Goal: Information Seeking & Learning: Learn about a topic

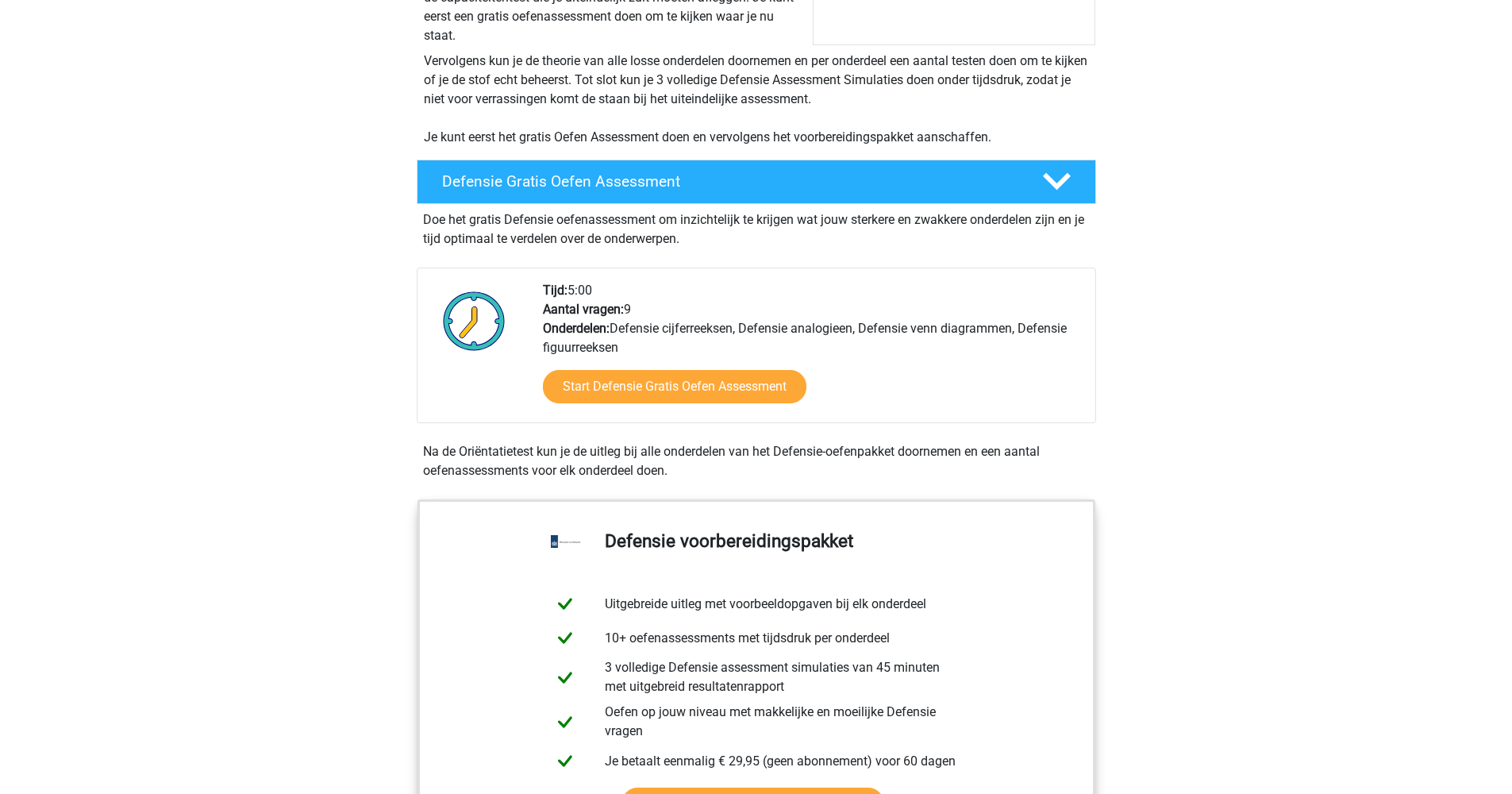
scroll to position [486, 0]
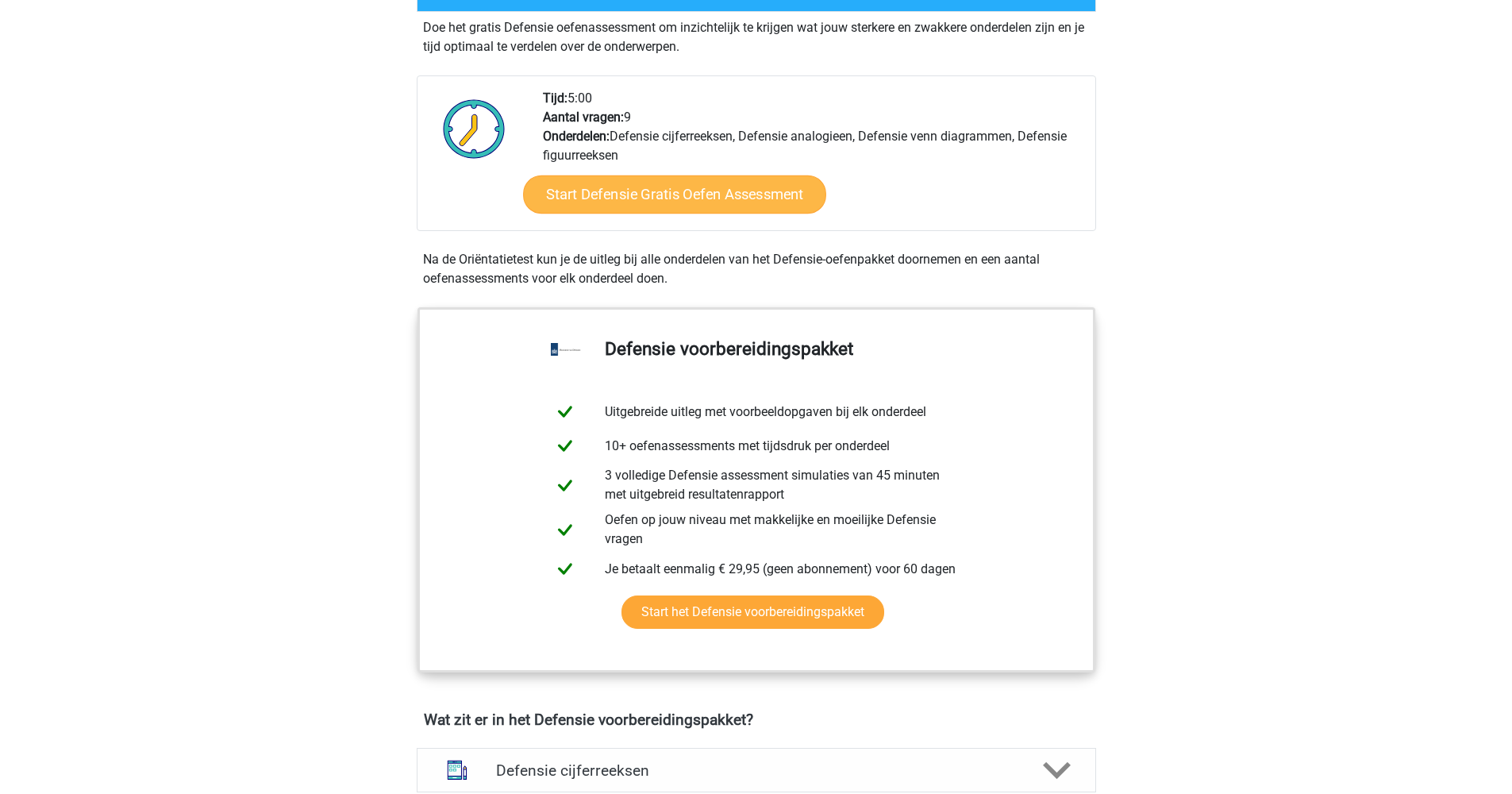
click at [653, 187] on link "Start Defensie Gratis Oefen Assessment" at bounding box center [674, 194] width 303 height 38
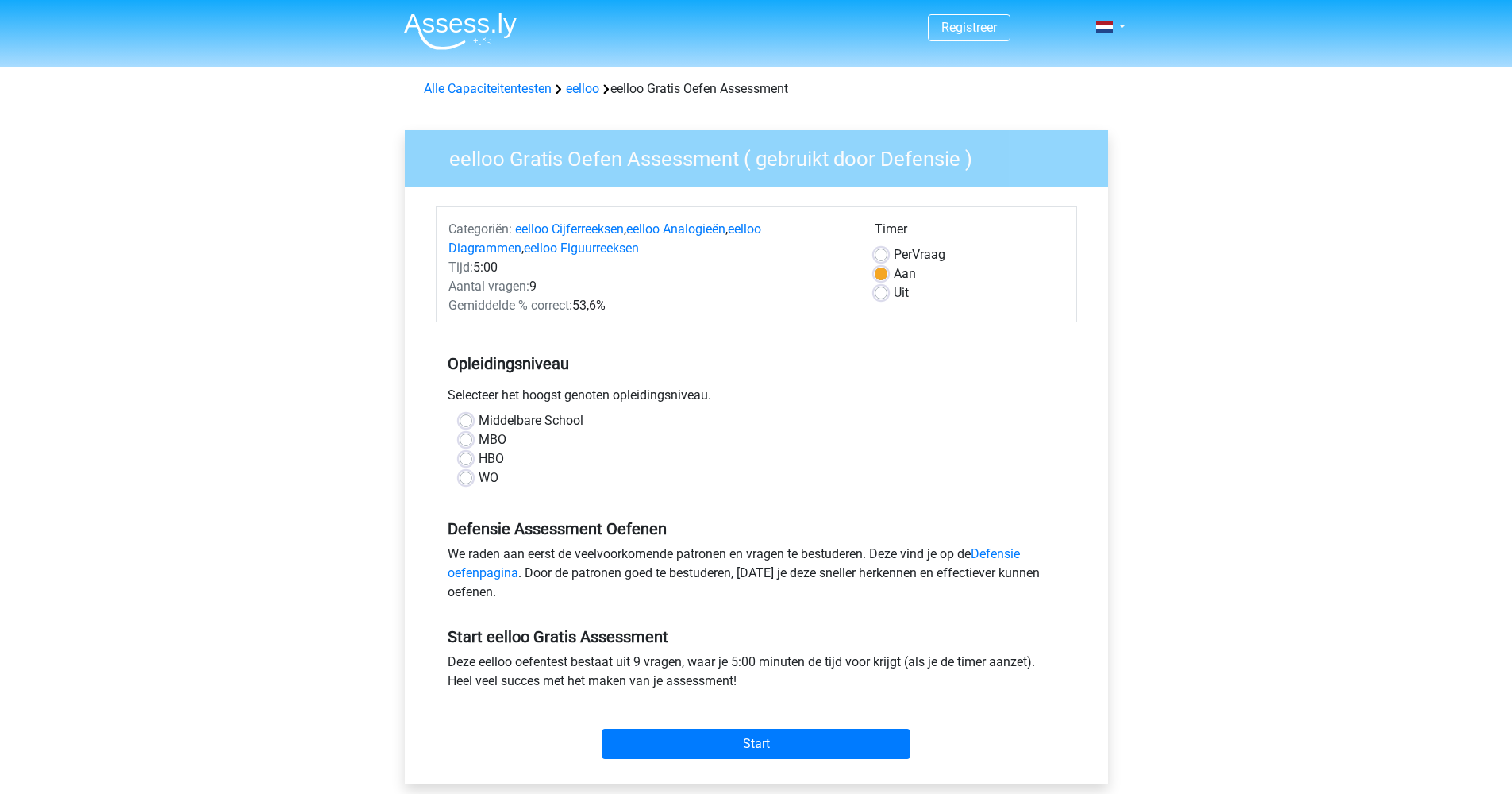
click at [478, 455] on label "HBO" at bounding box center [491, 458] width 25 height 19
click at [465, 455] on input "HBO" at bounding box center [466, 457] width 13 height 16
radio input "true"
click at [690, 737] on input "Start" at bounding box center [756, 744] width 309 height 30
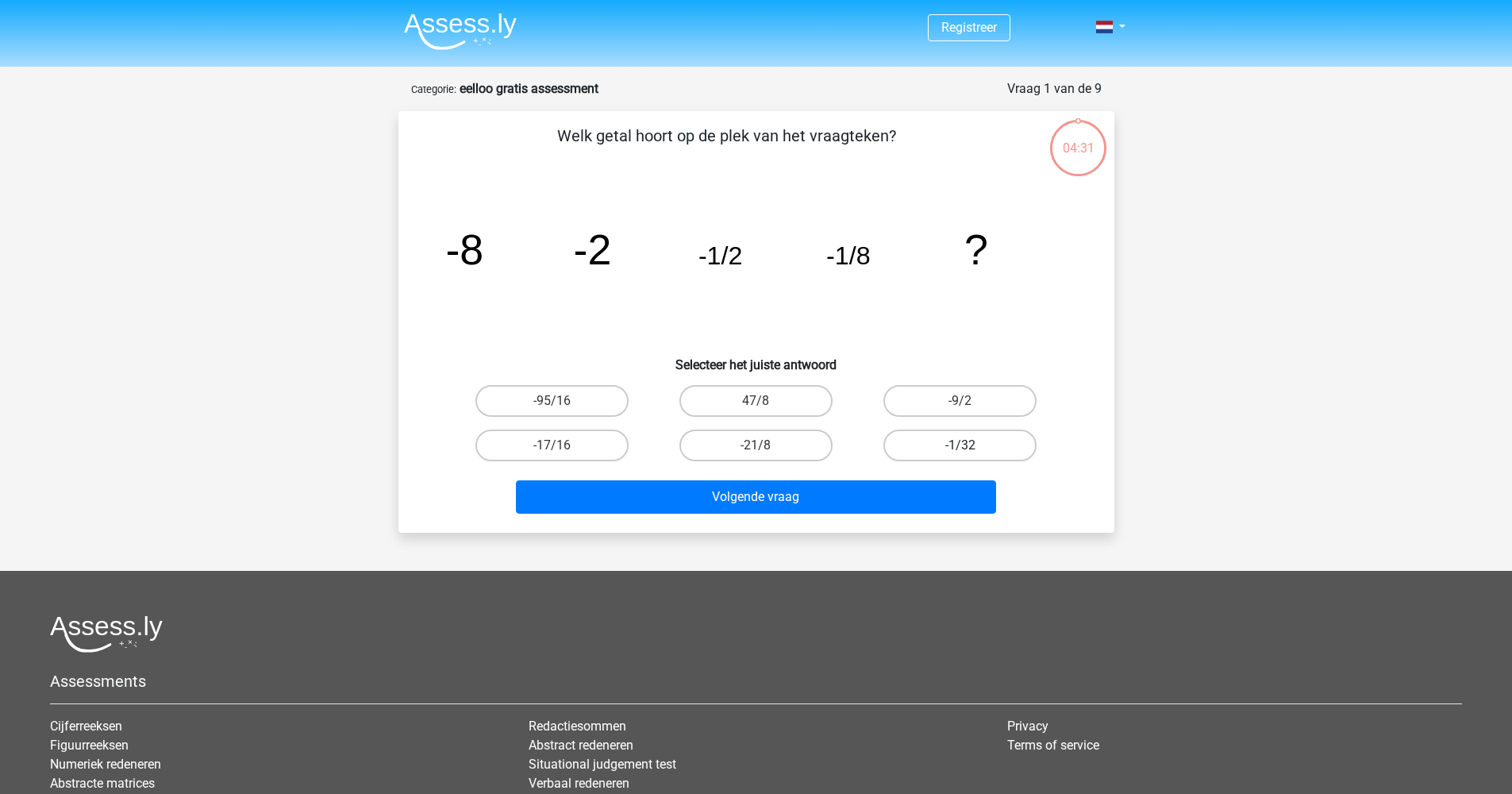
click at [909, 441] on label "-1/32" at bounding box center [960, 445] width 153 height 32
click at [961, 445] on input "-1/32" at bounding box center [966, 450] width 11 height 11
radio input "true"
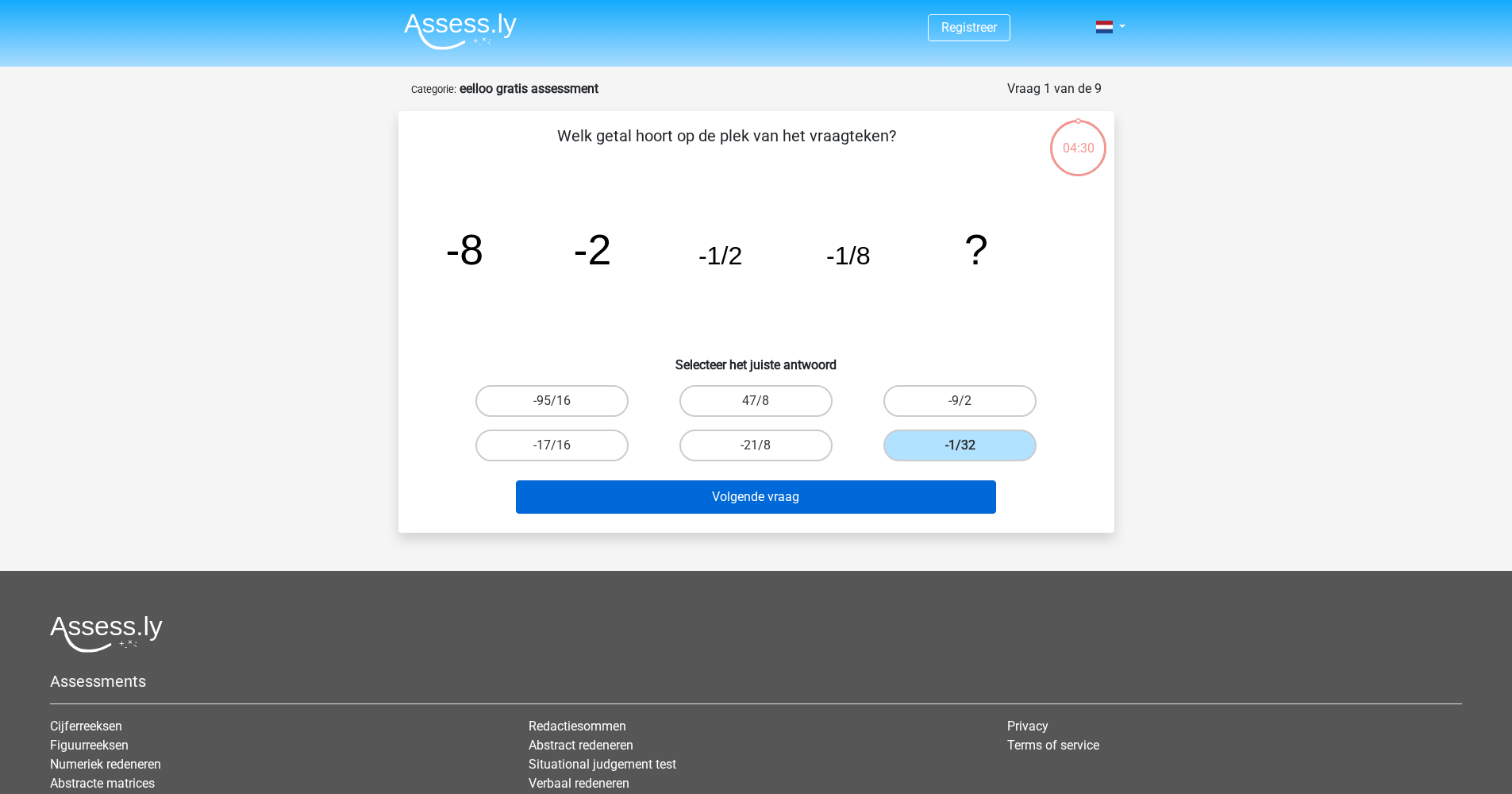
click at [793, 501] on button "Volgende vraag" at bounding box center [756, 497] width 480 height 33
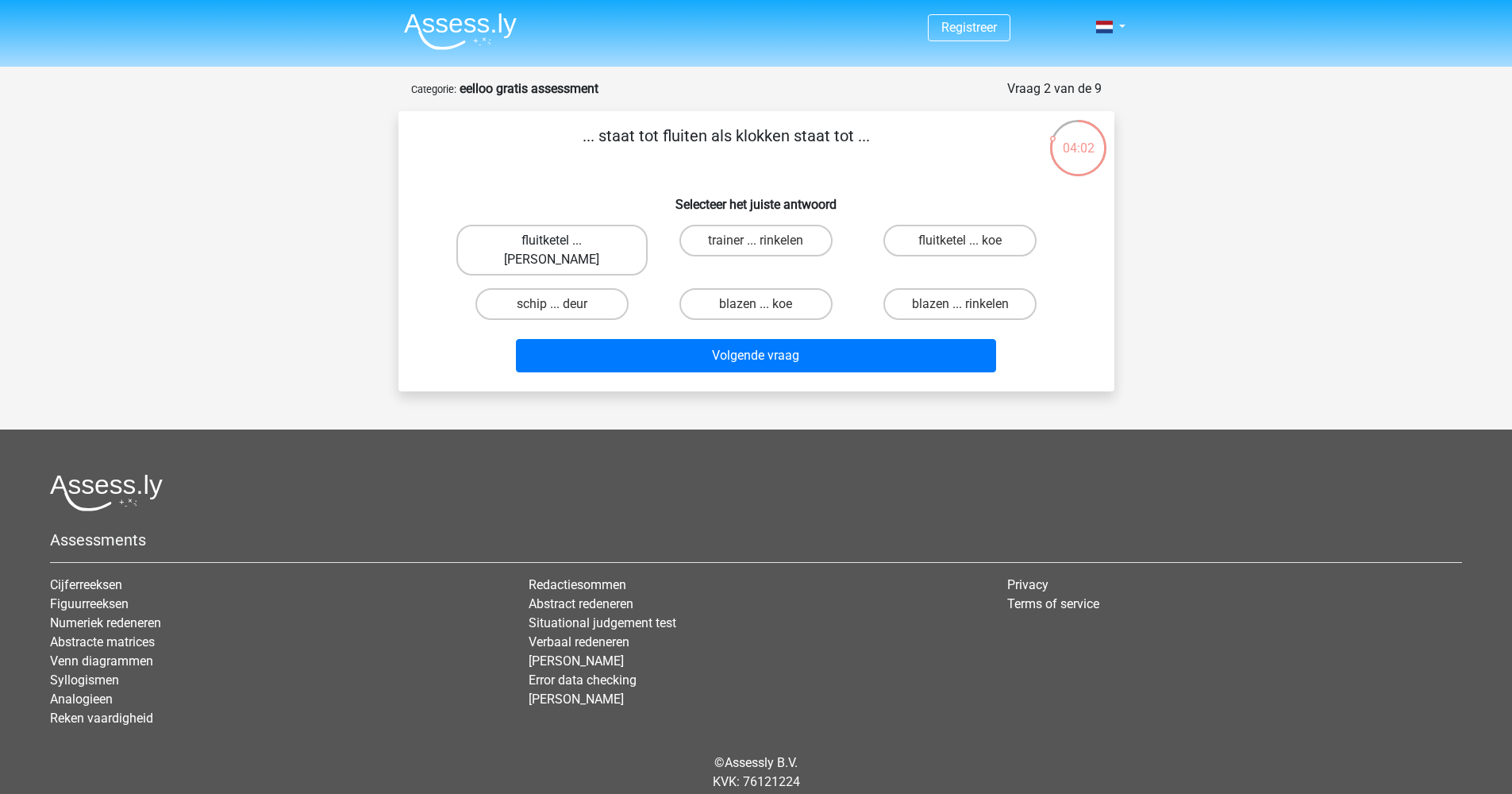
click at [589, 239] on label "fluitketel ... luiden" at bounding box center [552, 250] width 191 height 51
click at [562, 241] on input "fluitketel ... luiden" at bounding box center [557, 246] width 11 height 11
radio input "true"
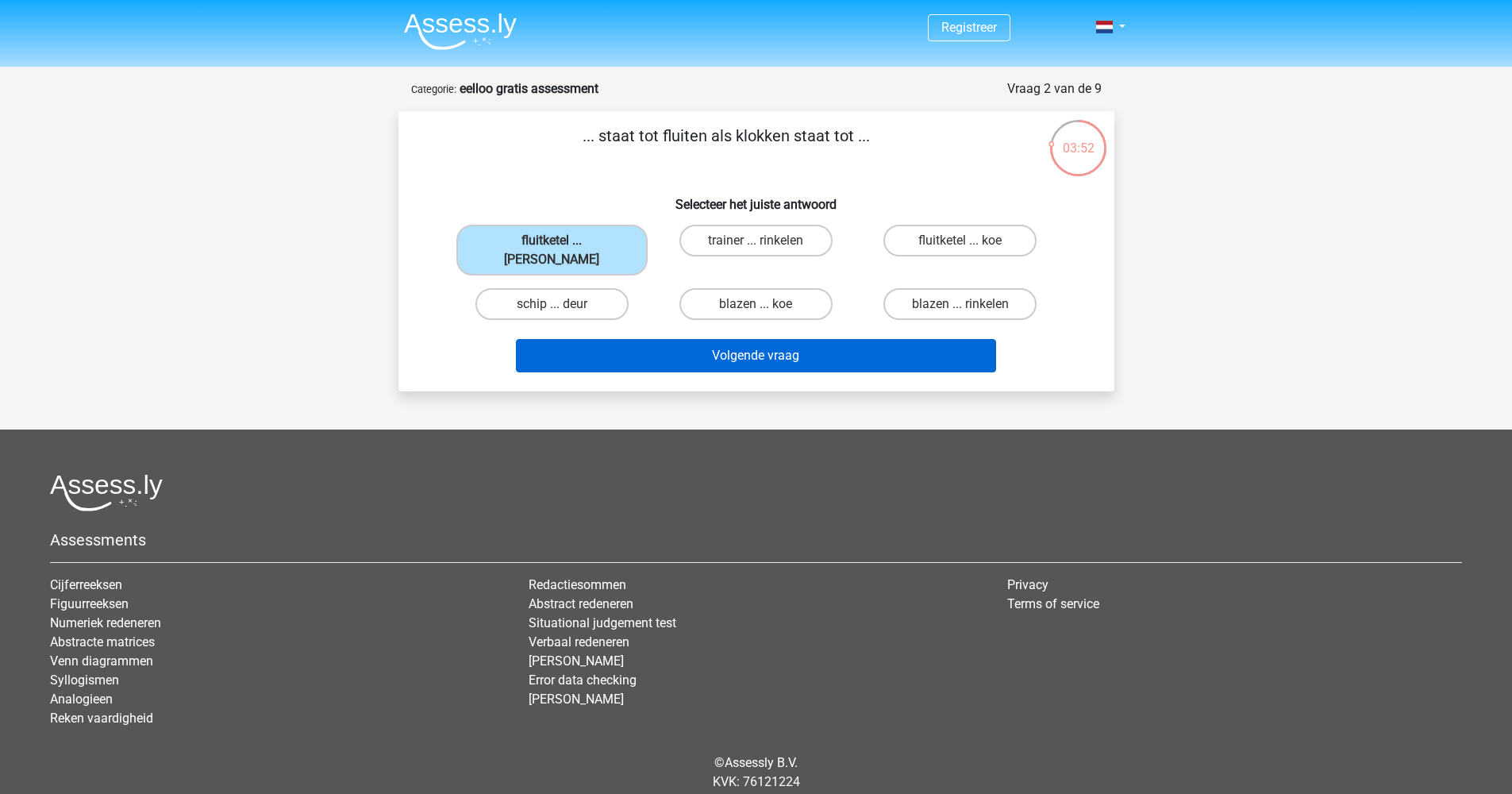
click at [678, 339] on button "Volgende vraag" at bounding box center [756, 355] width 480 height 33
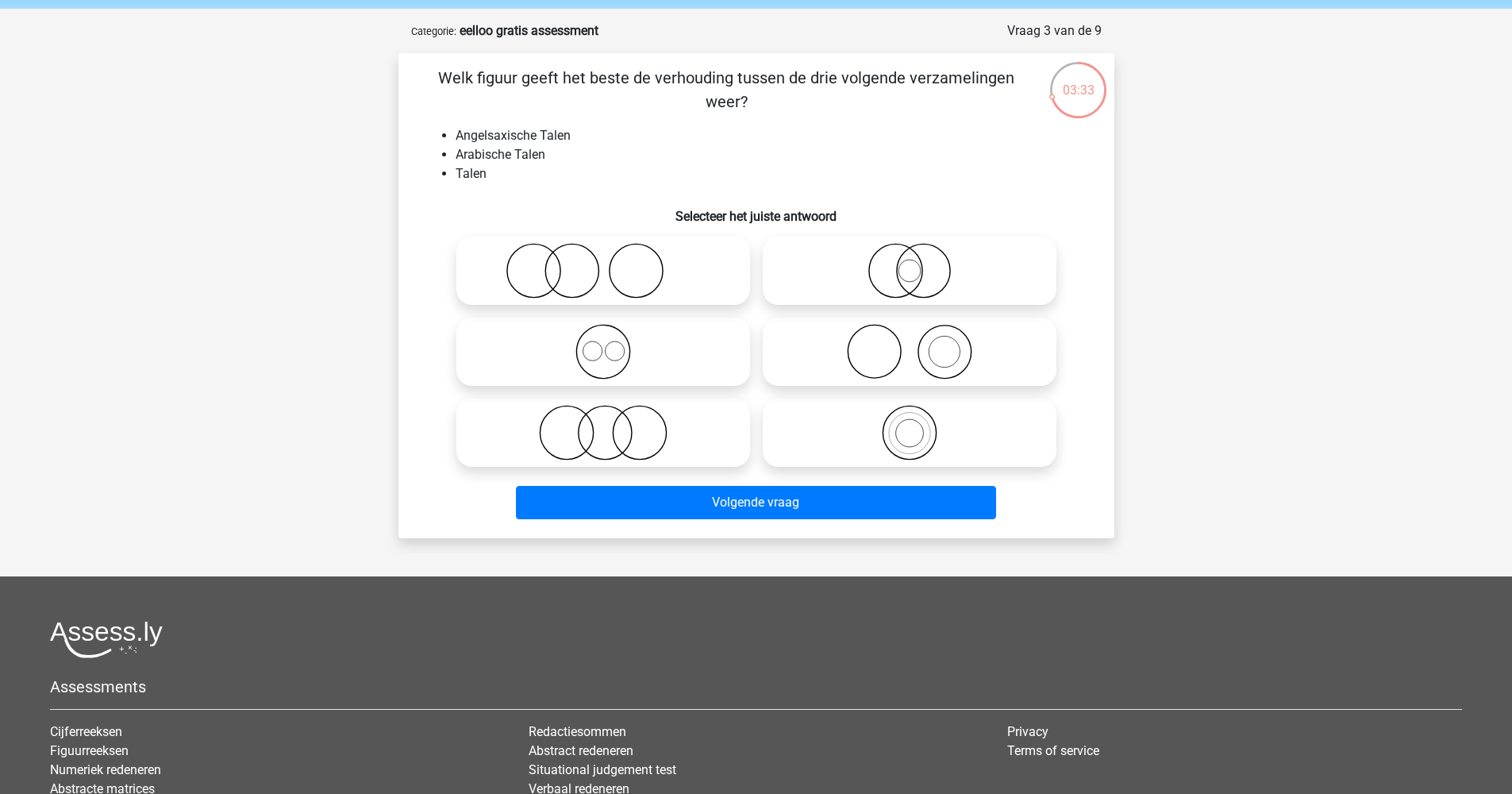
scroll to position [61, 0]
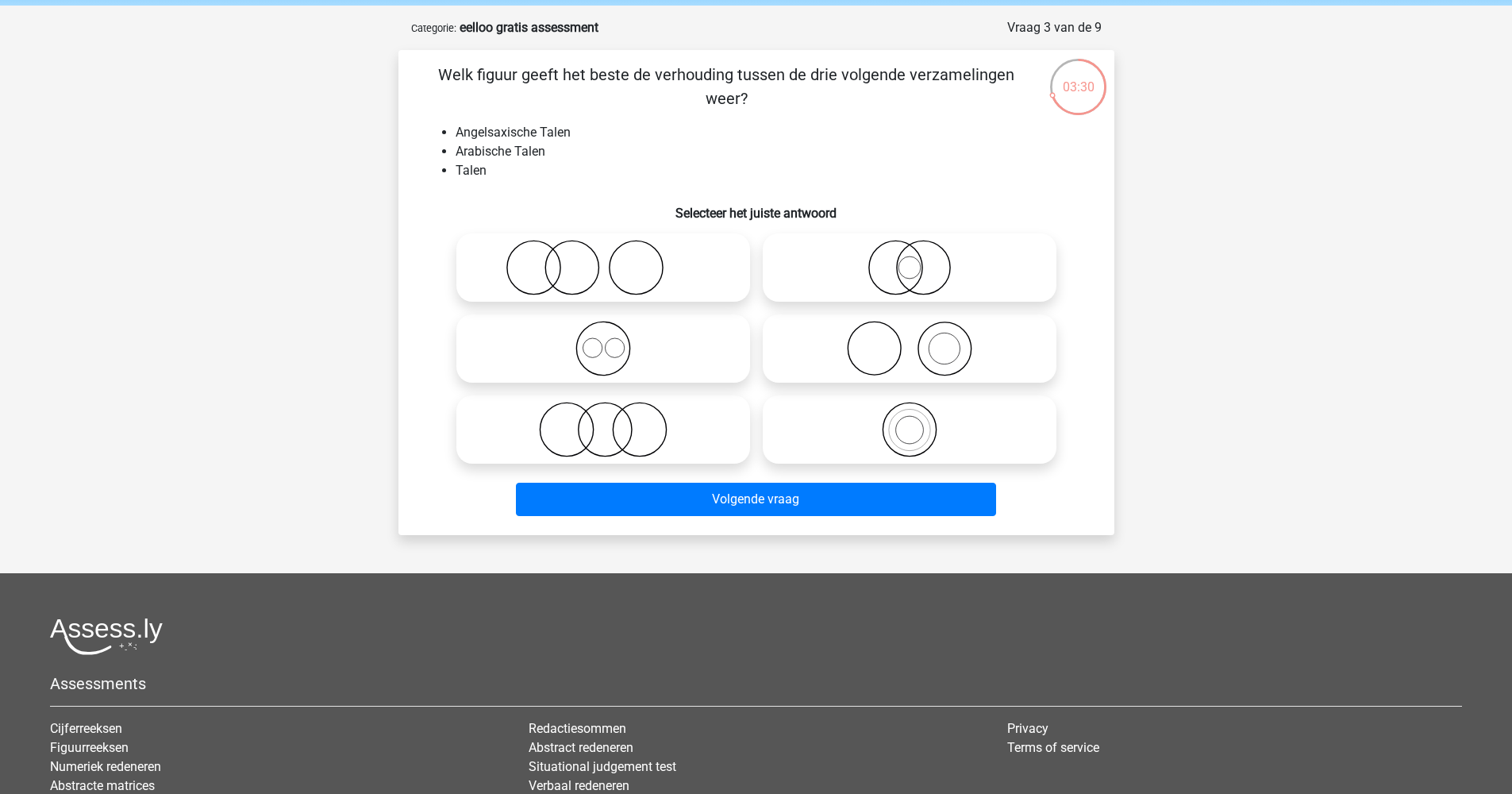
click at [601, 339] on icon at bounding box center [603, 349] width 281 height 56
click at [603, 339] on input "radio" at bounding box center [608, 335] width 11 height 11
radio input "true"
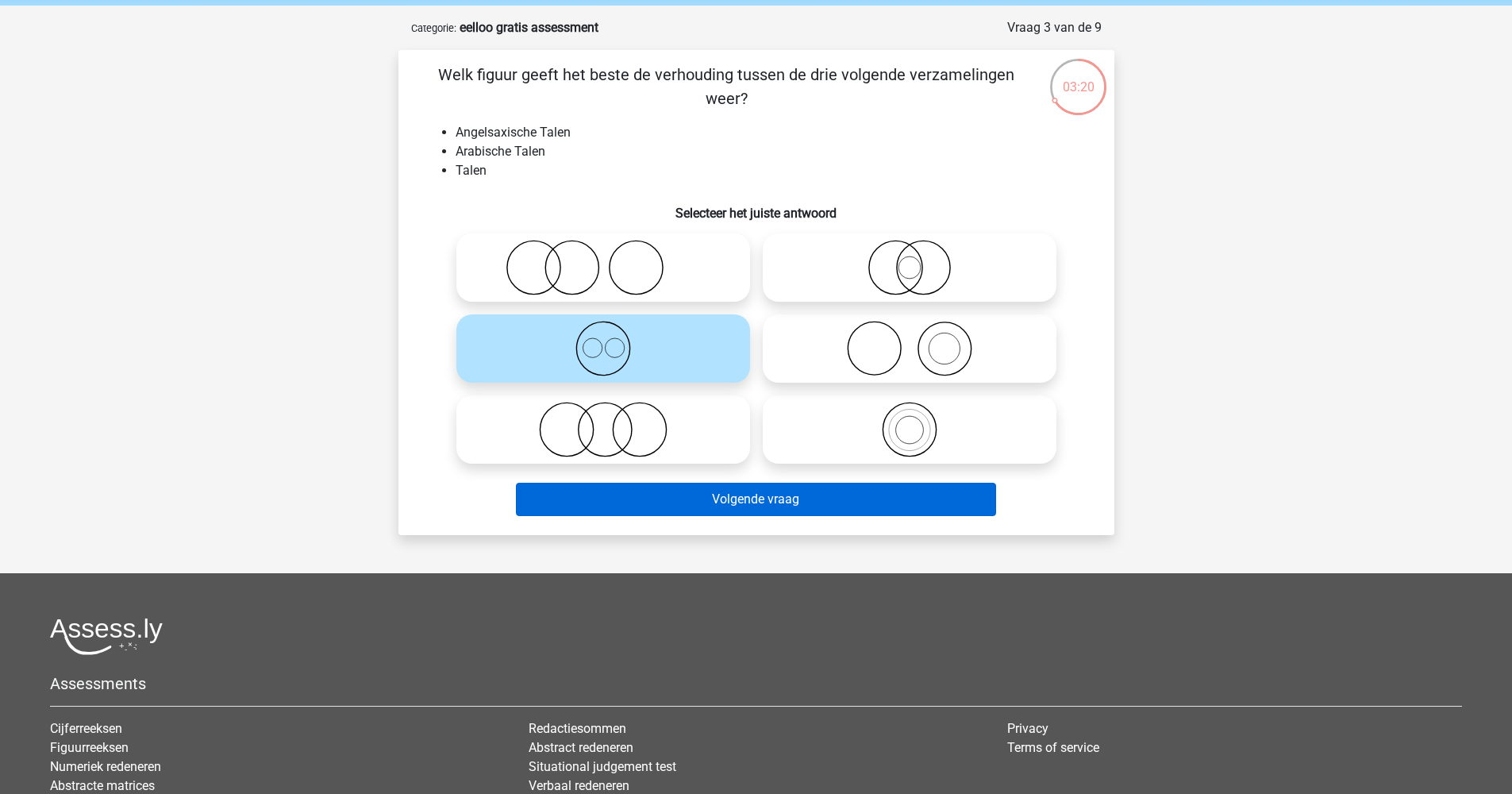
click at [871, 504] on button "Volgende vraag" at bounding box center [756, 499] width 480 height 33
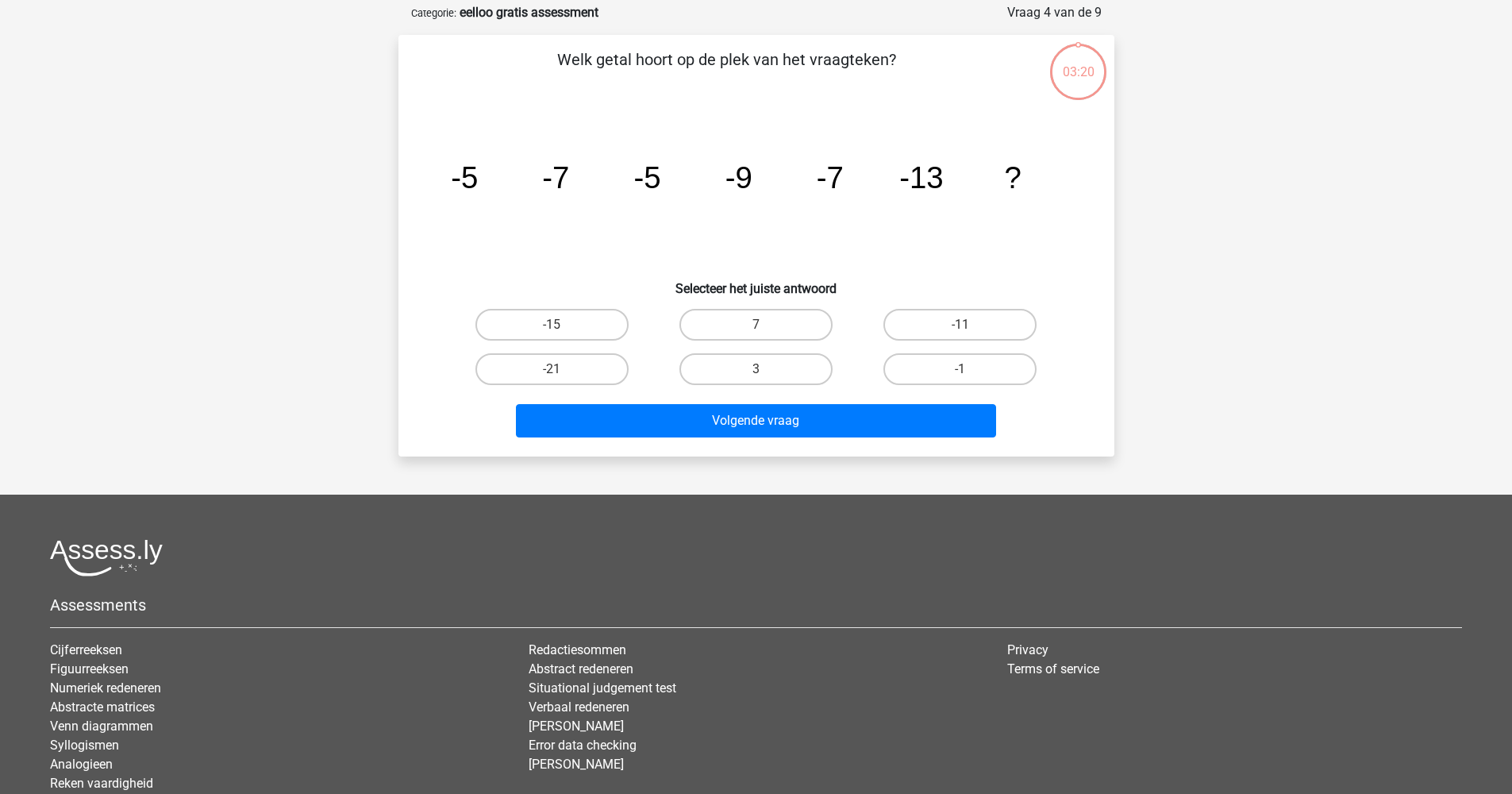
scroll to position [59, 0]
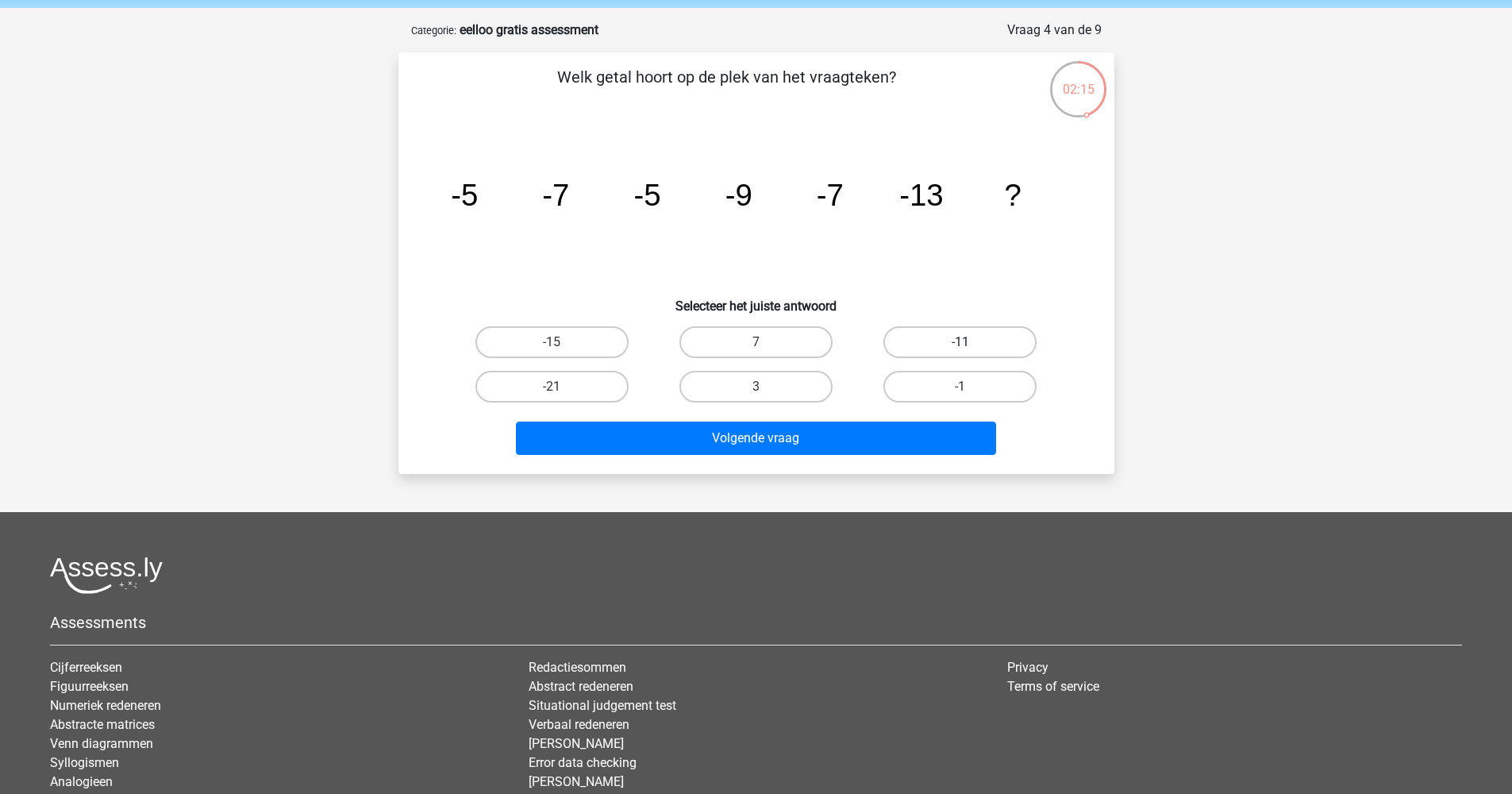
click at [940, 336] on label "-11" at bounding box center [960, 342] width 153 height 32
click at [961, 342] on input "-11" at bounding box center [966, 347] width 11 height 11
radio input "true"
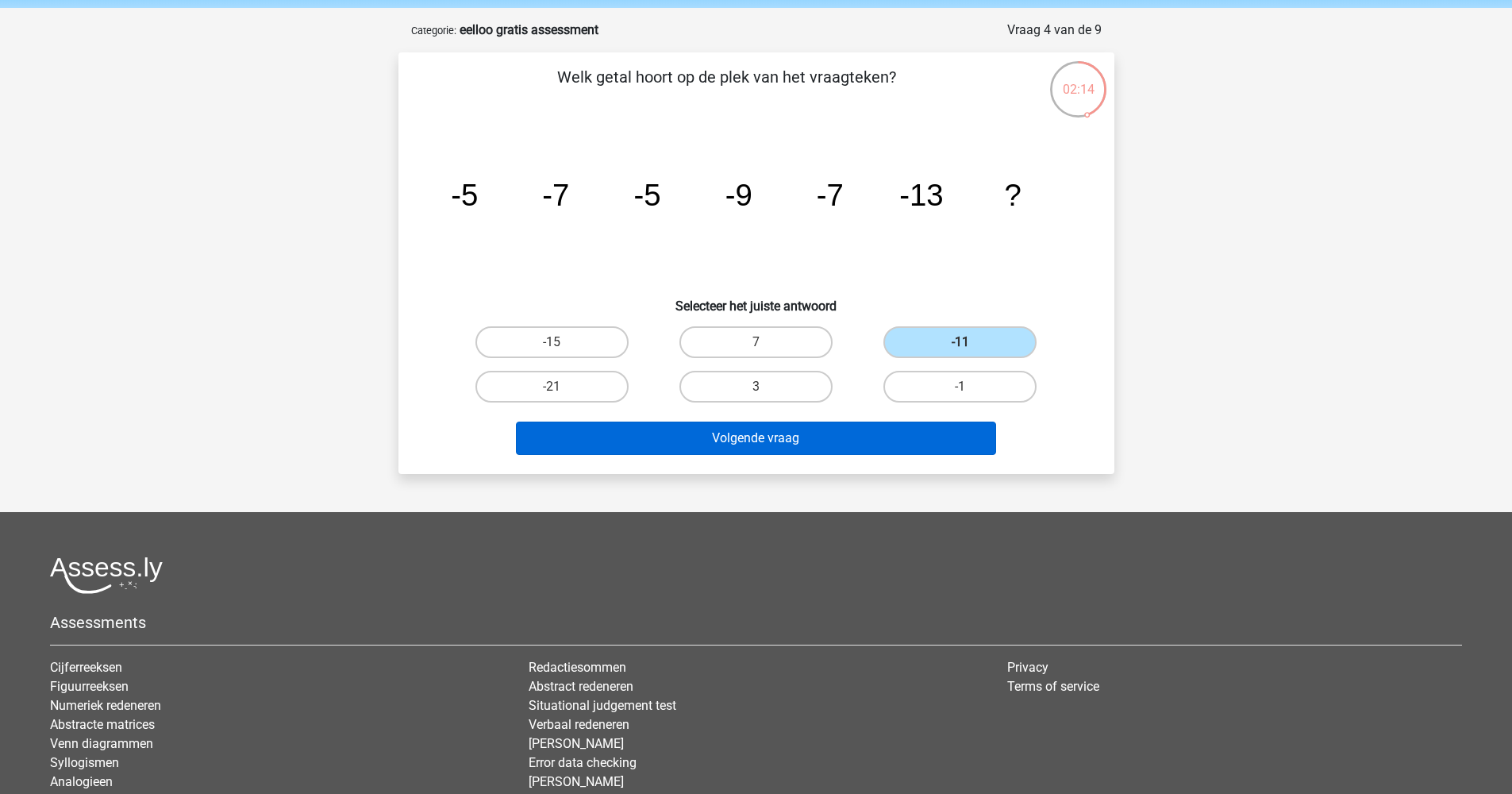
click at [766, 427] on button "Volgende vraag" at bounding box center [756, 438] width 480 height 33
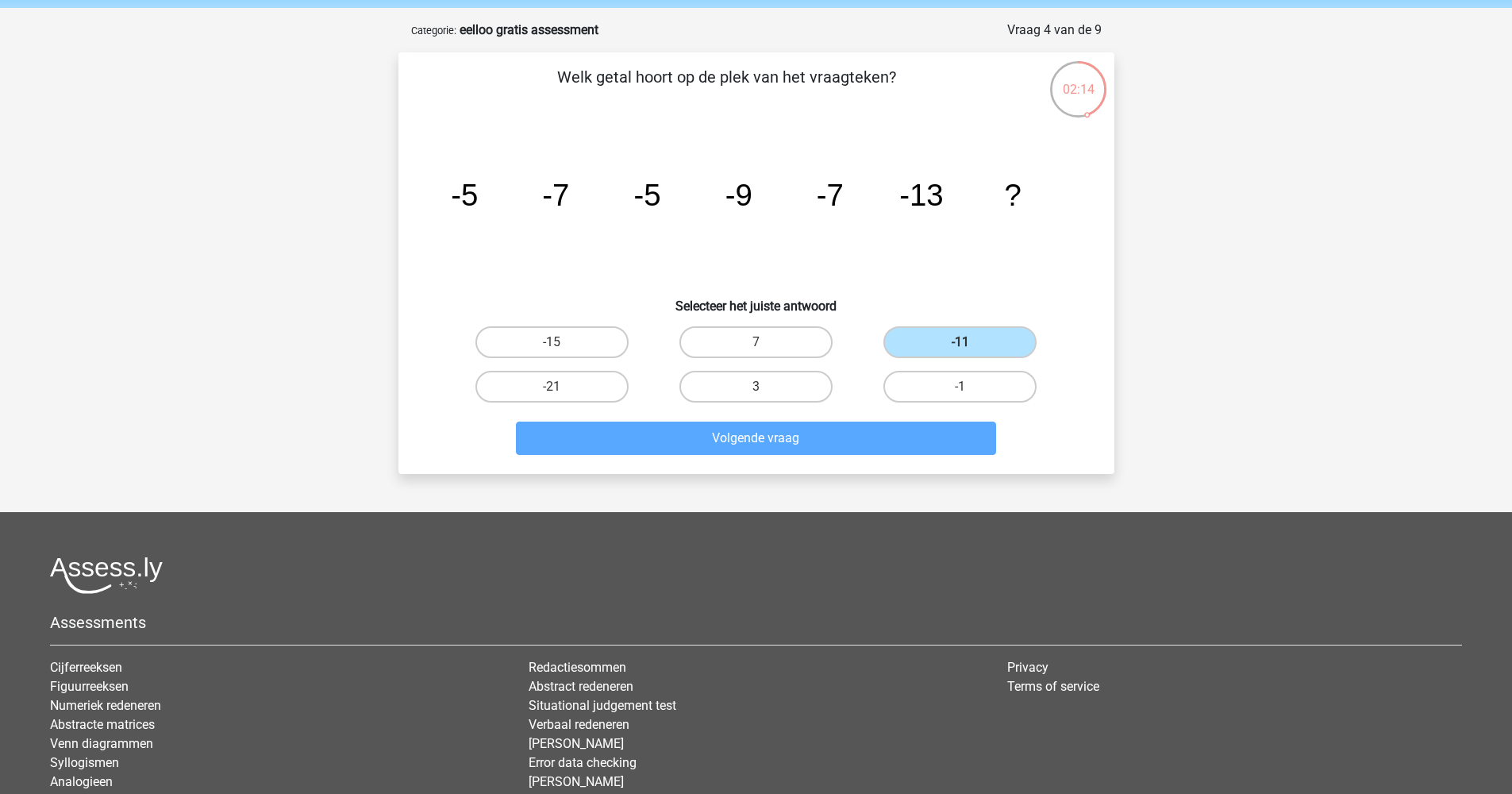
scroll to position [36, 0]
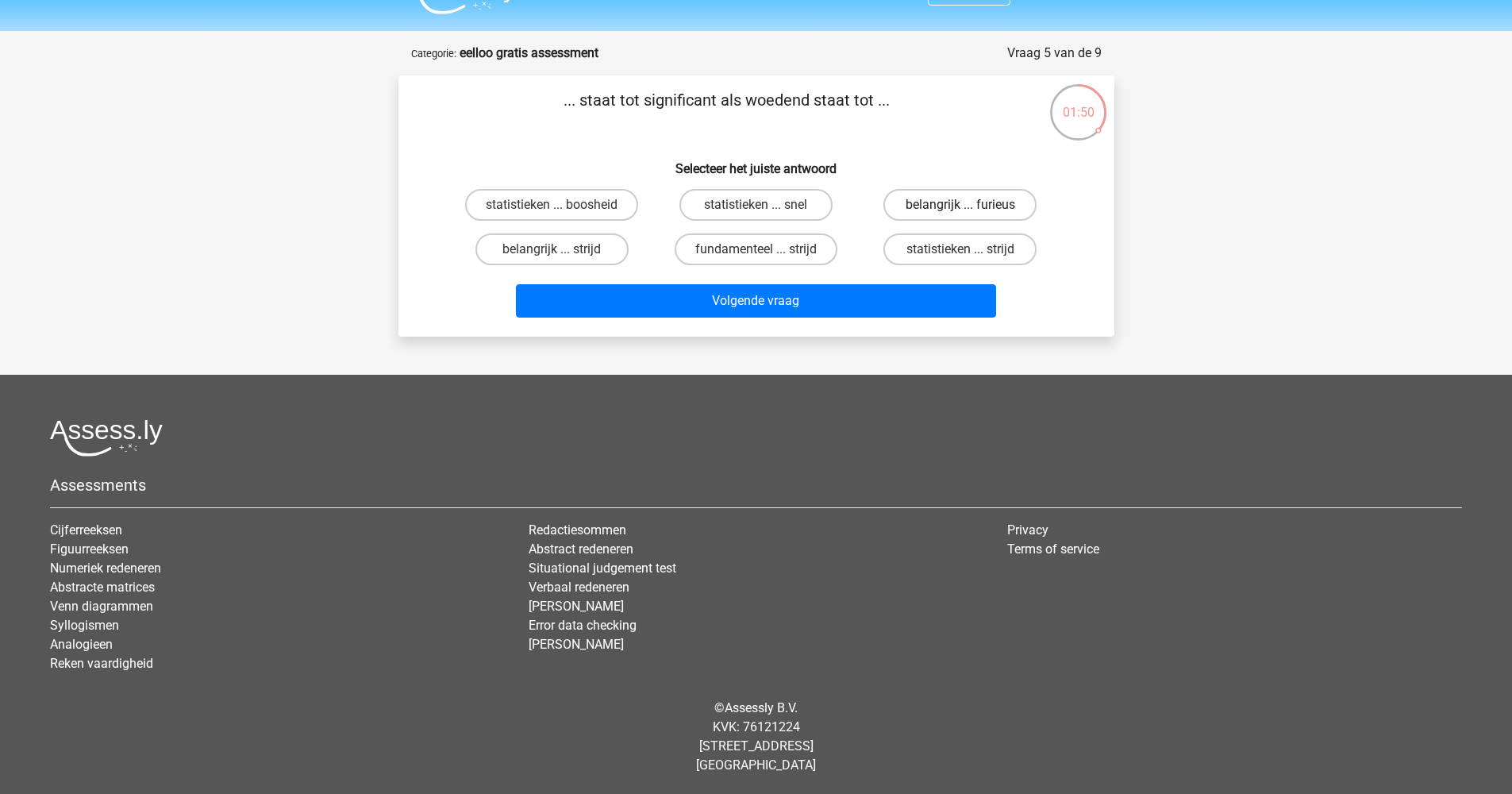
click at [910, 203] on label "belangrijk ... furieus" at bounding box center [960, 204] width 153 height 32
click at [961, 205] on input "belangrijk ... furieus" at bounding box center [966, 210] width 11 height 11
radio input "true"
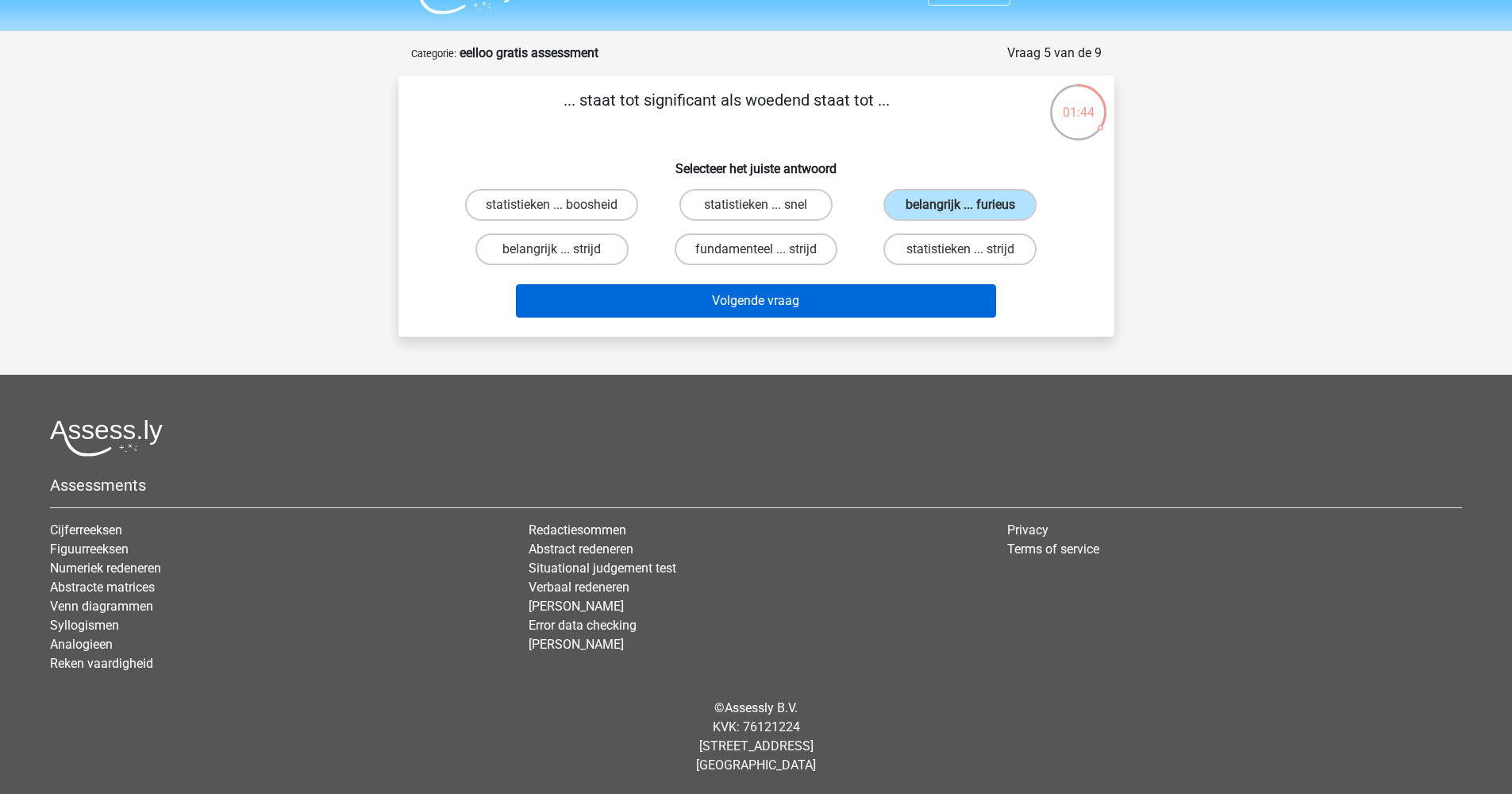
click at [805, 301] on button "Volgende vraag" at bounding box center [756, 301] width 480 height 33
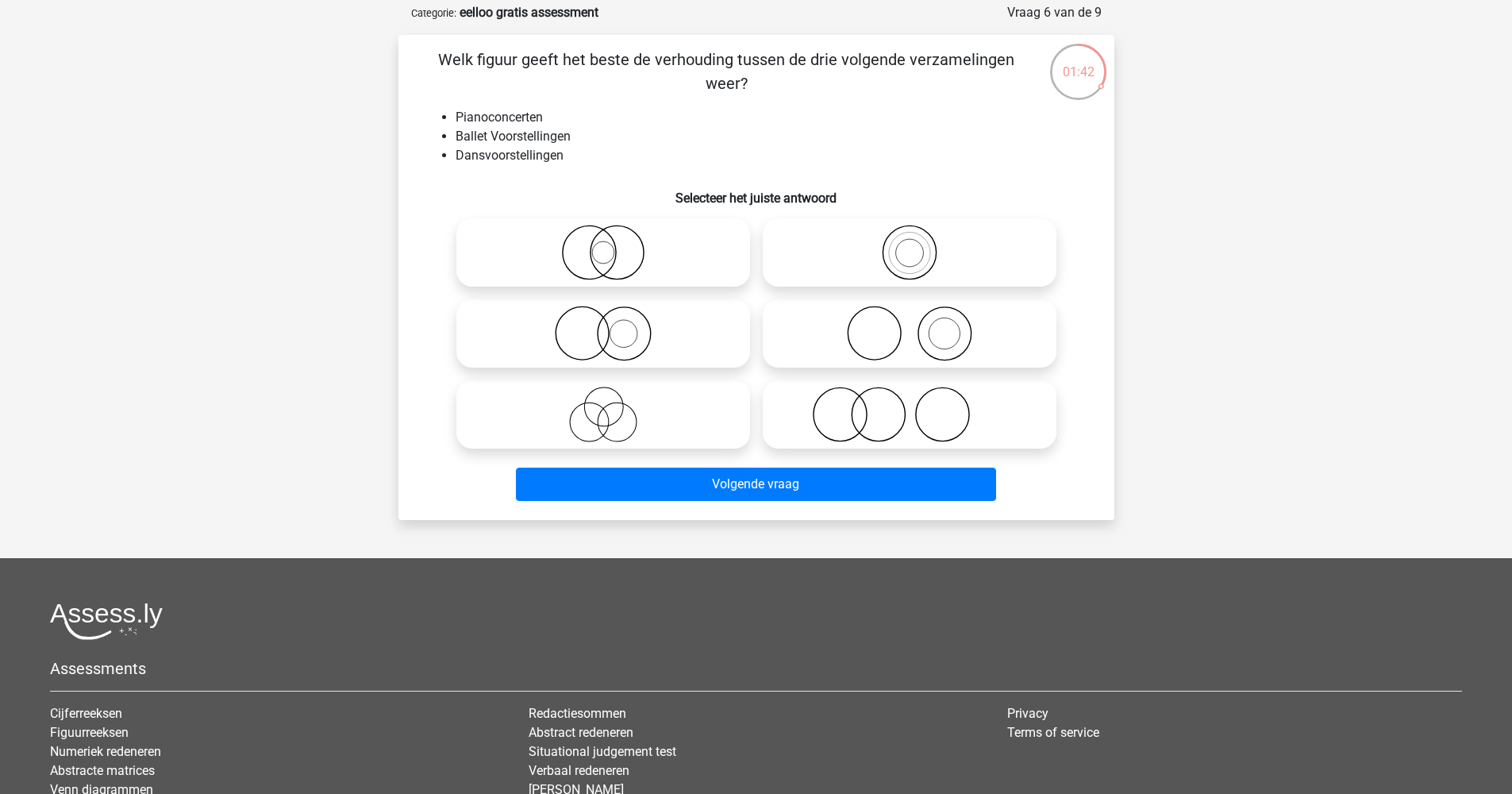
scroll to position [67, 0]
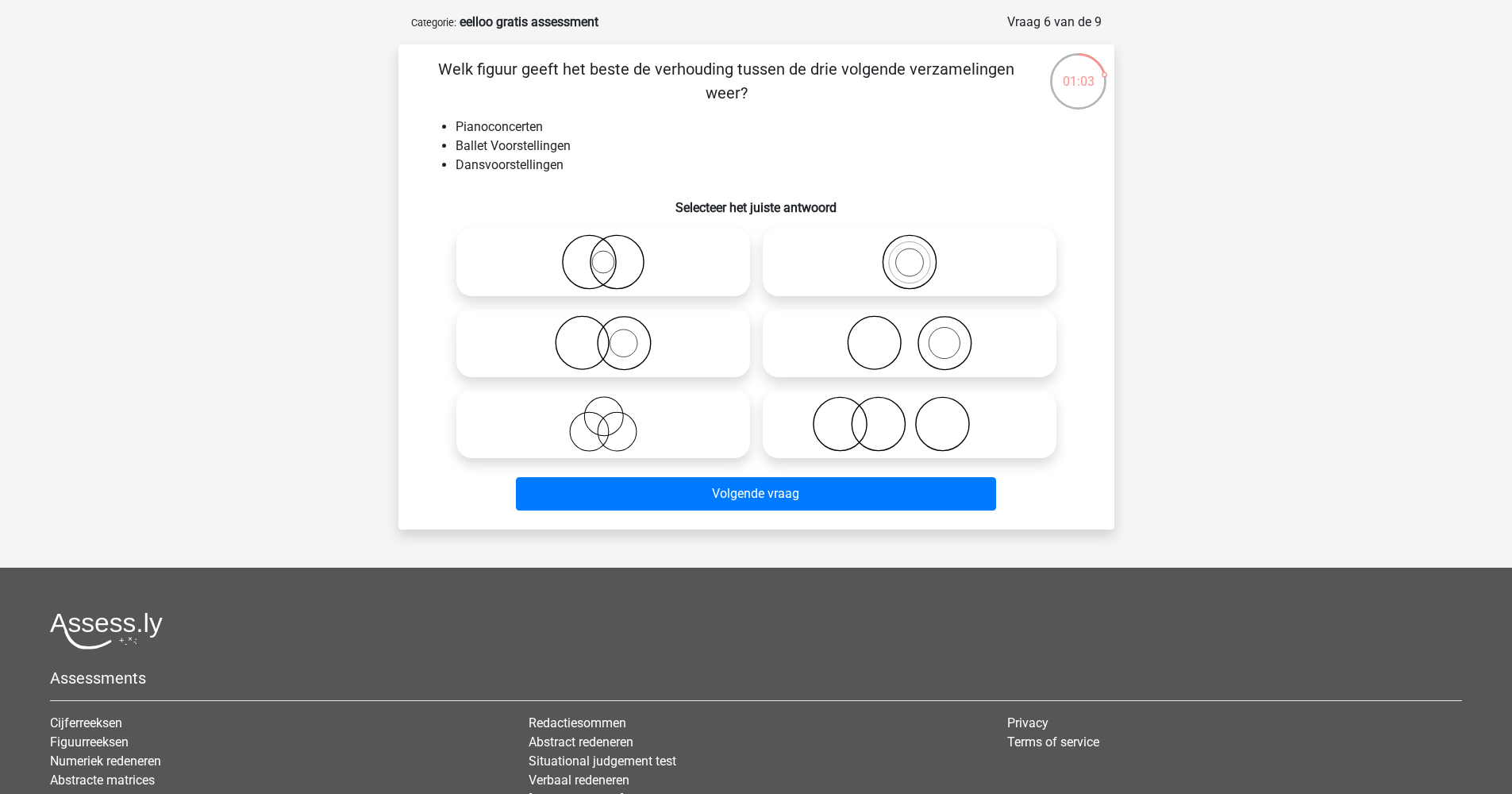
click at [871, 362] on icon at bounding box center [909, 343] width 281 height 56
click at [909, 335] on input "radio" at bounding box center [914, 330] width 11 height 11
radio input "true"
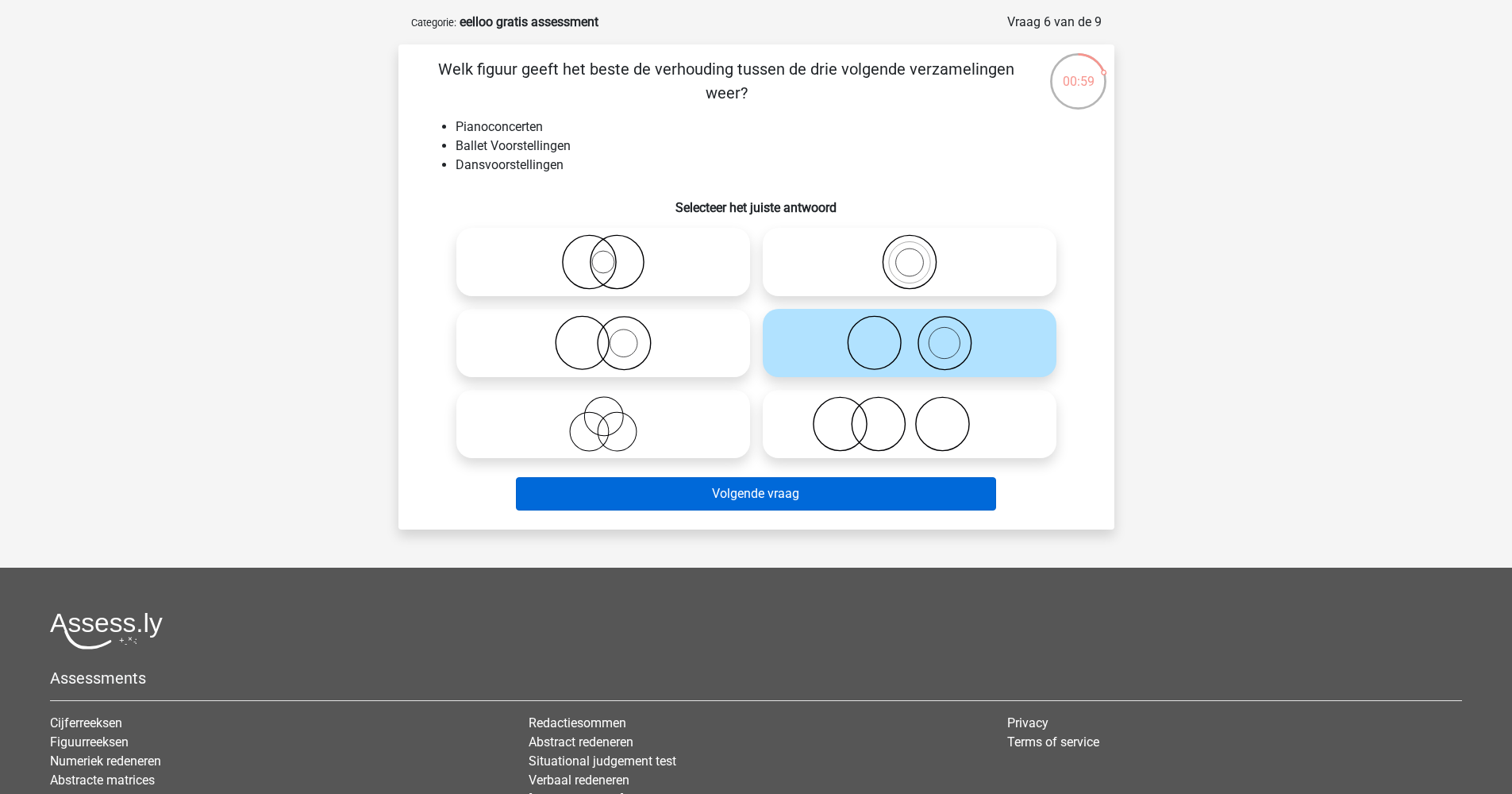
click at [791, 481] on button "Volgende vraag" at bounding box center [756, 493] width 480 height 33
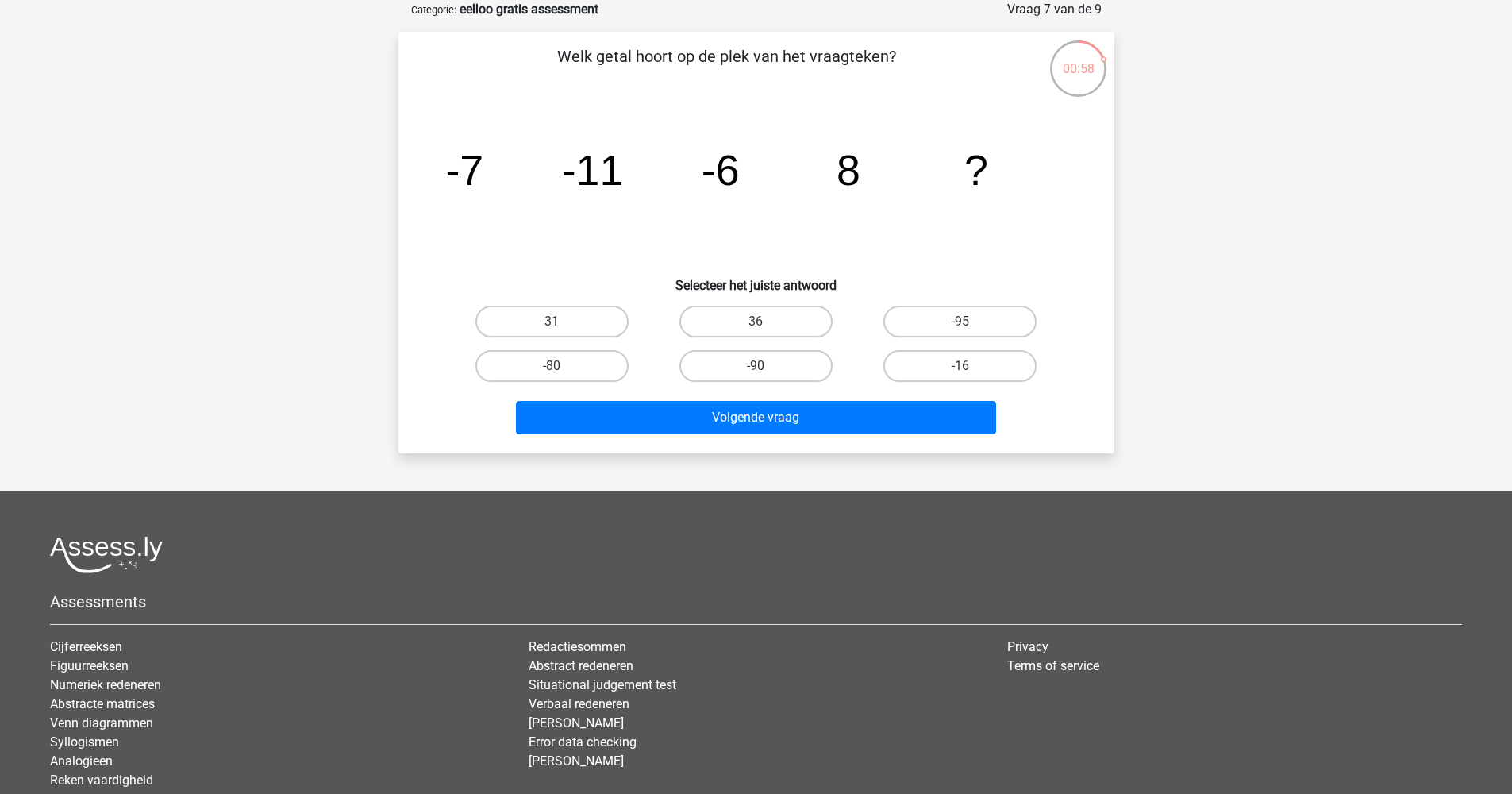
scroll to position [76, 0]
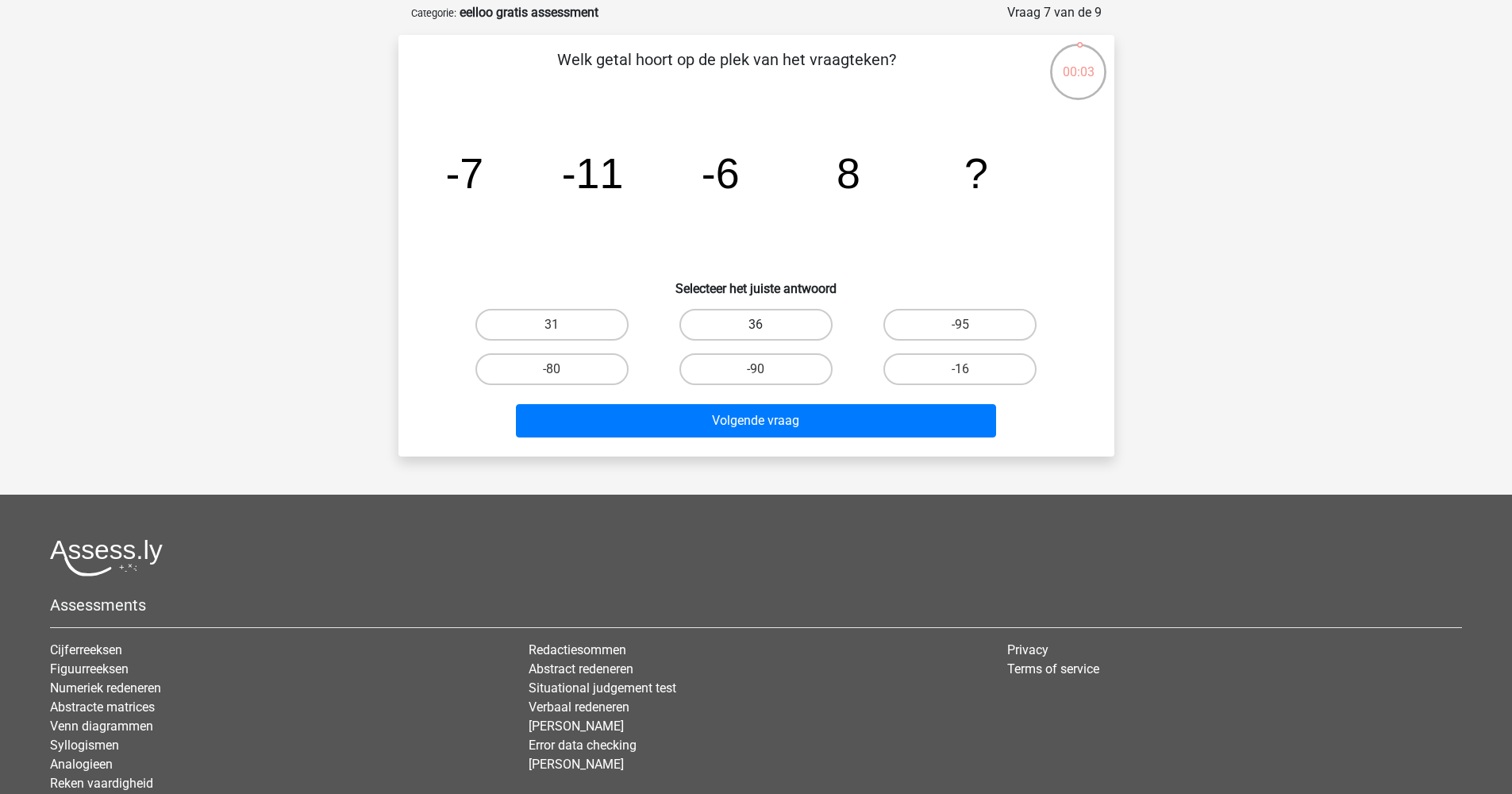
click at [746, 321] on label "36" at bounding box center [756, 324] width 153 height 32
click at [756, 325] on input "36" at bounding box center [761, 330] width 11 height 11
radio input "true"
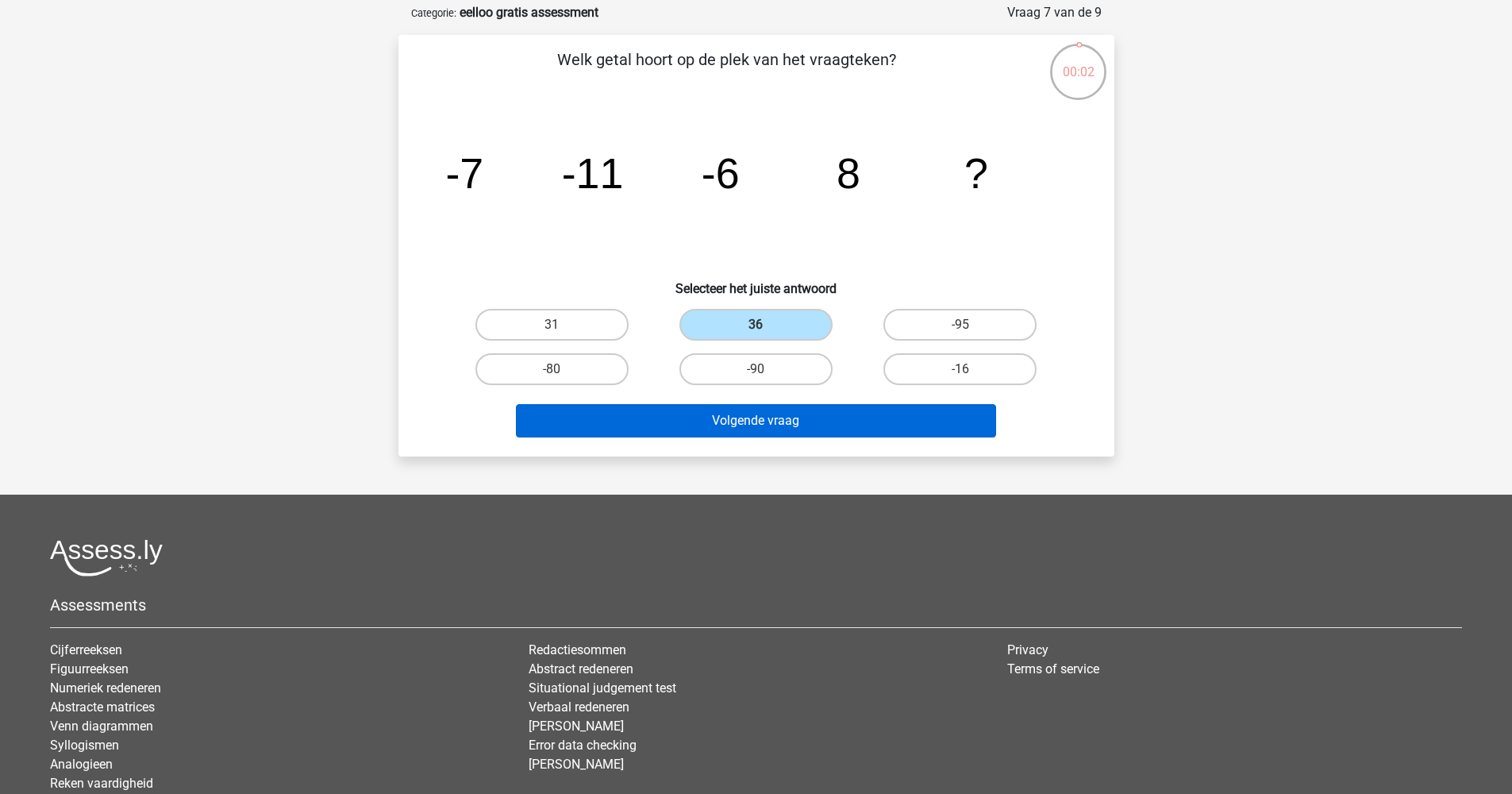
click at [764, 410] on button "Volgende vraag" at bounding box center [756, 421] width 480 height 33
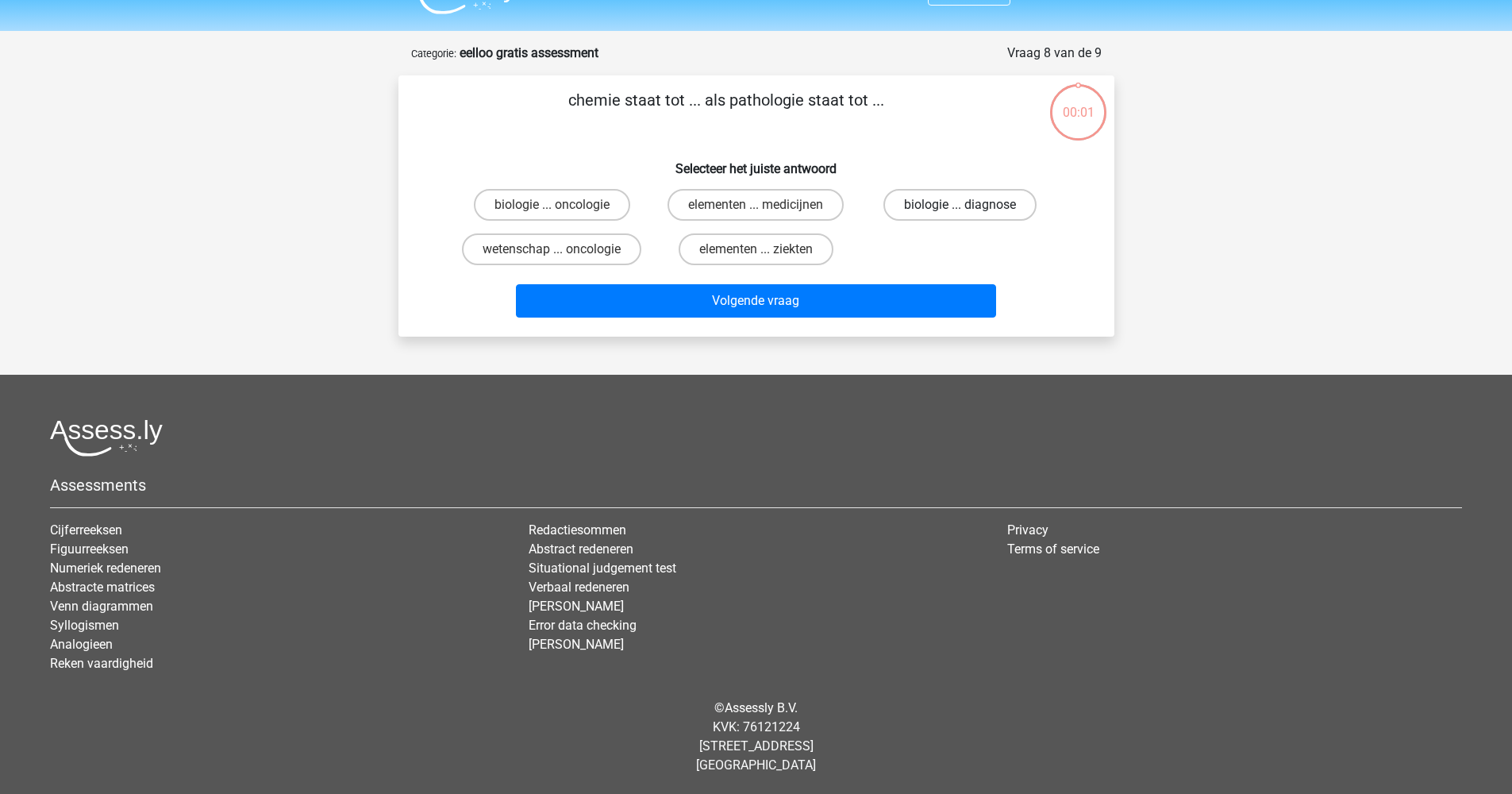
scroll to position [36, 0]
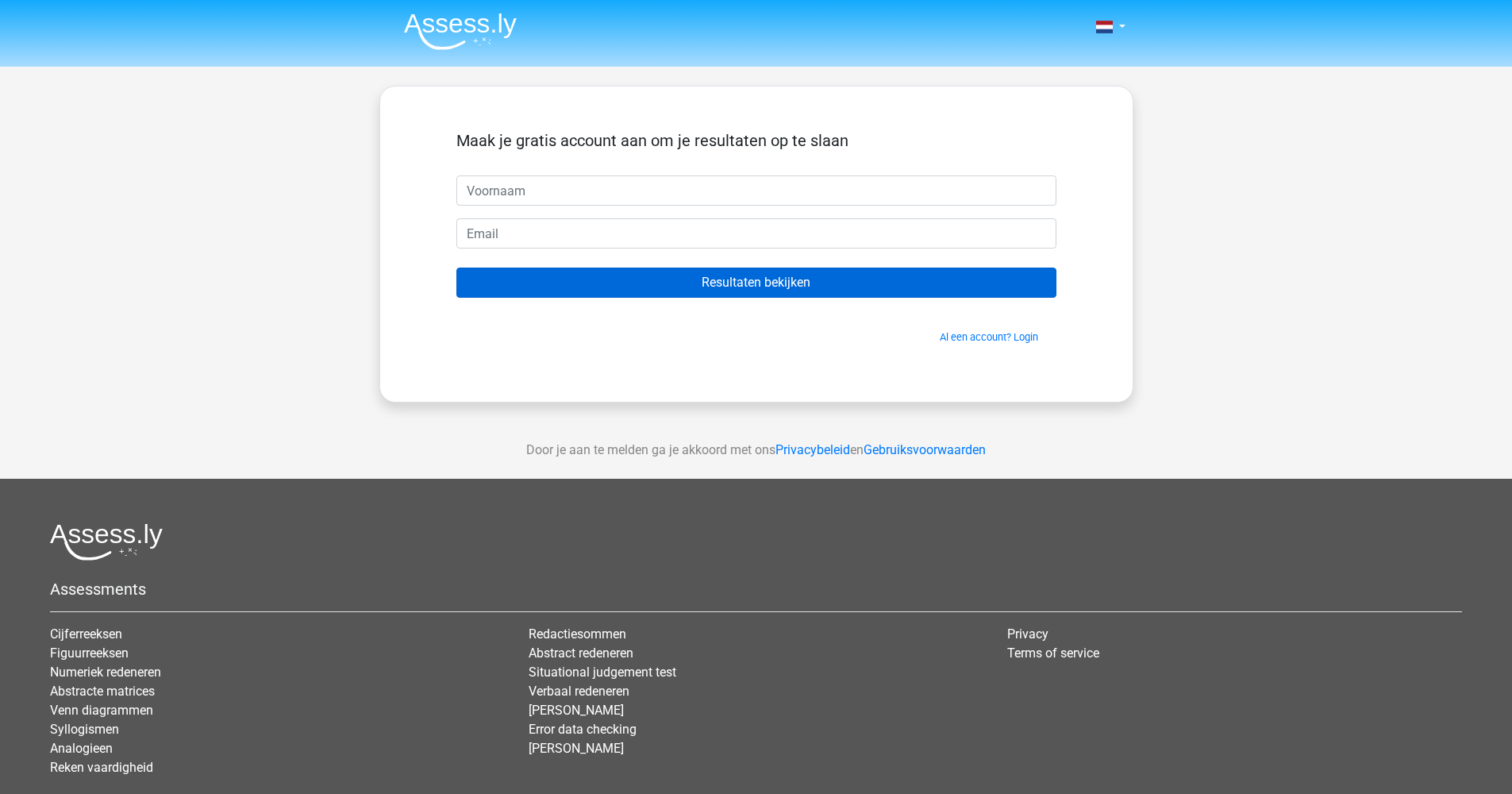
click at [632, 285] on input "Resultaten bekijken" at bounding box center [756, 283] width 600 height 30
click at [630, 279] on input "Resultaten bekijken" at bounding box center [756, 283] width 600 height 30
click at [591, 275] on input "Resultaten bekijken" at bounding box center [756, 283] width 600 height 30
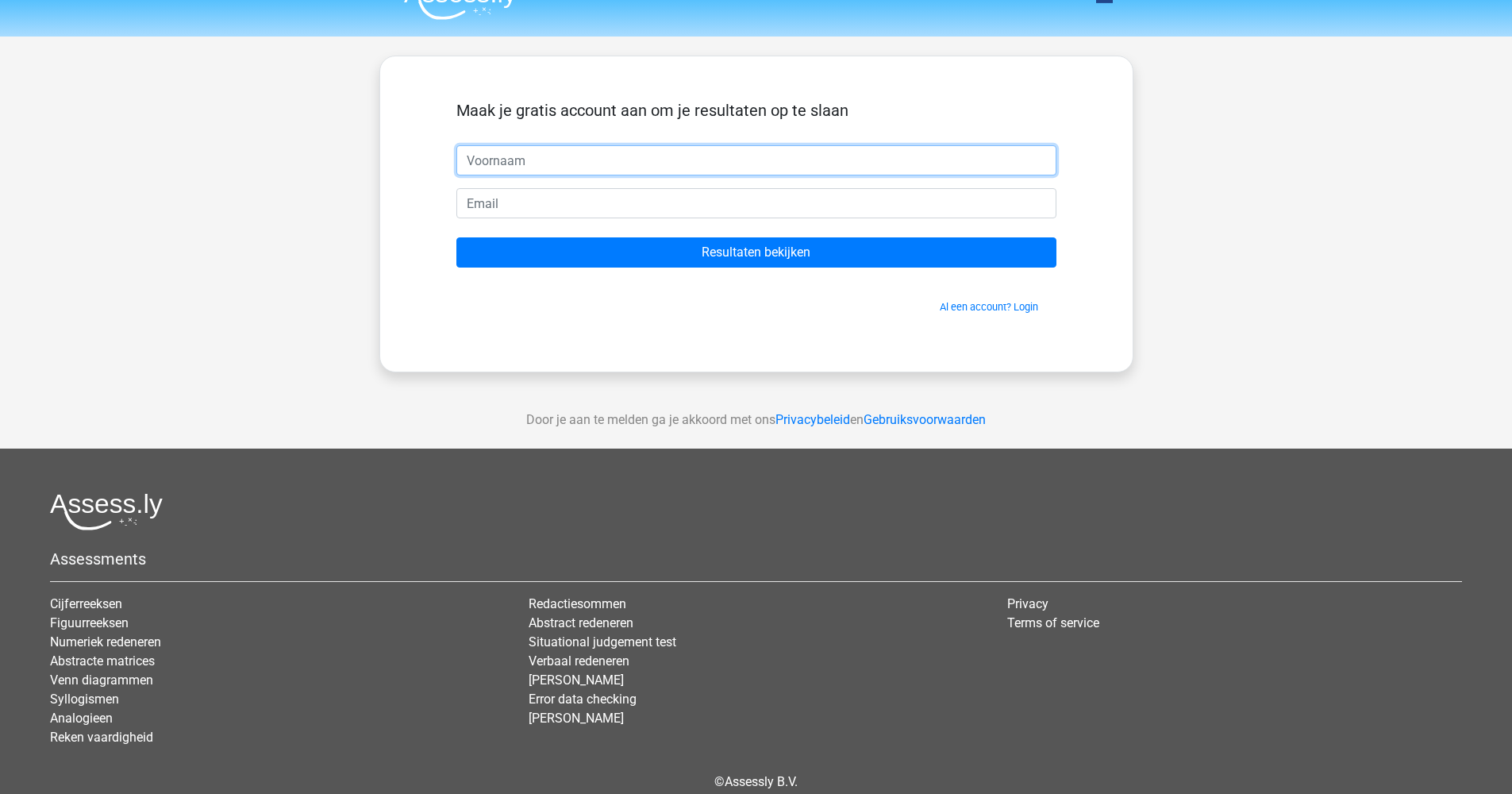
scroll to position [104, 0]
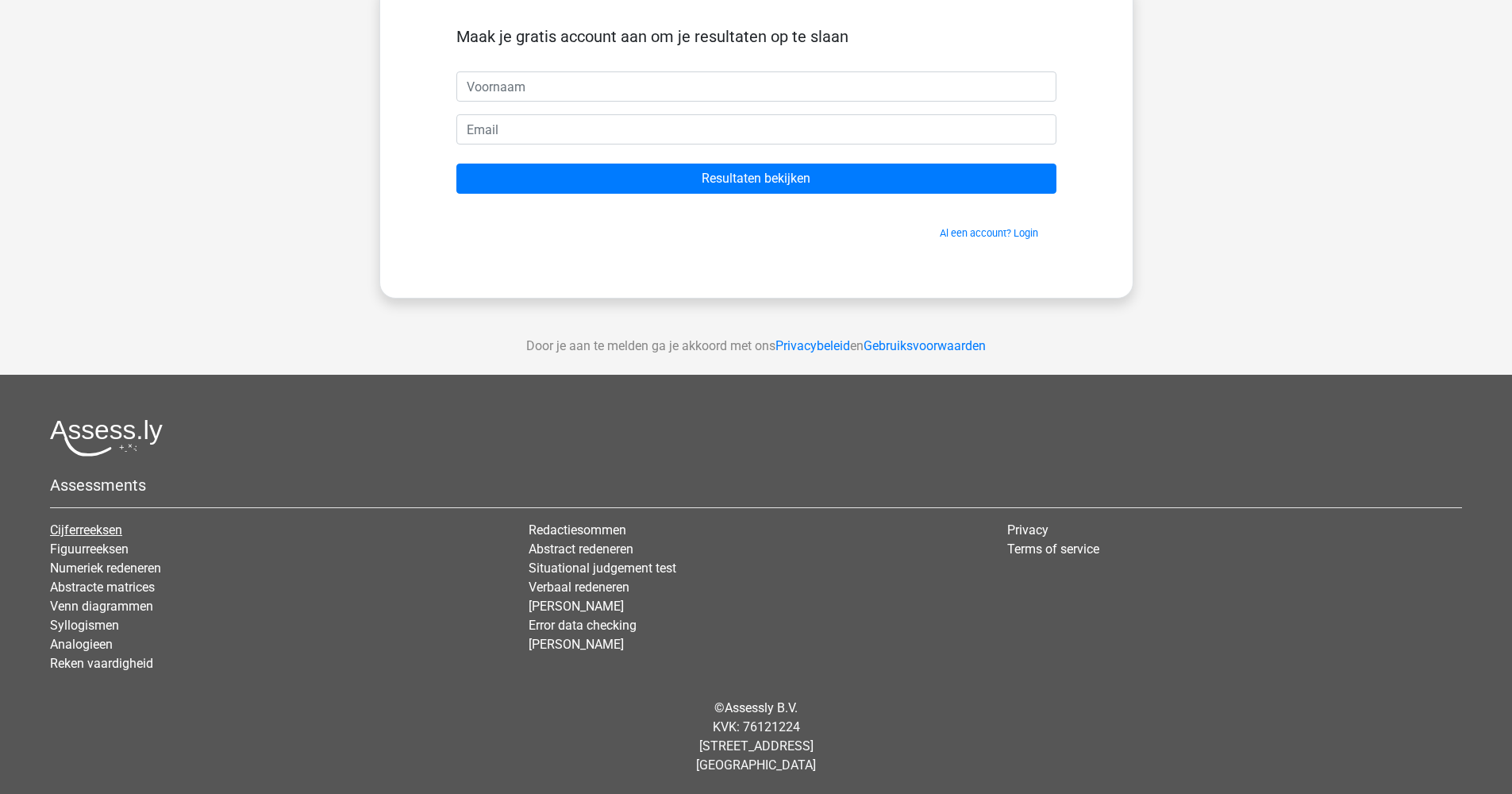
click at [89, 529] on link "Cijferreeksen" at bounding box center [86, 530] width 72 height 15
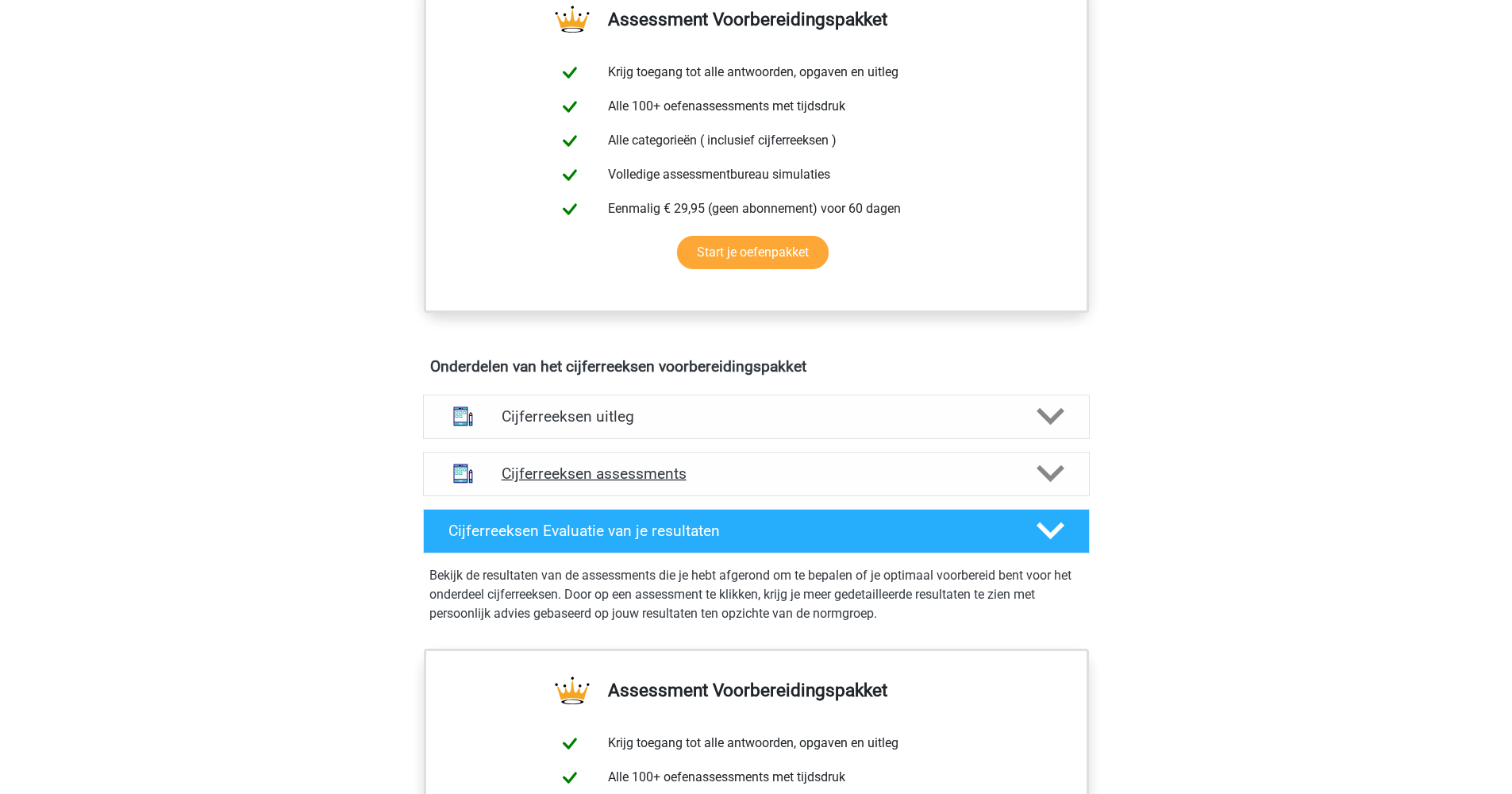
scroll to position [682, 0]
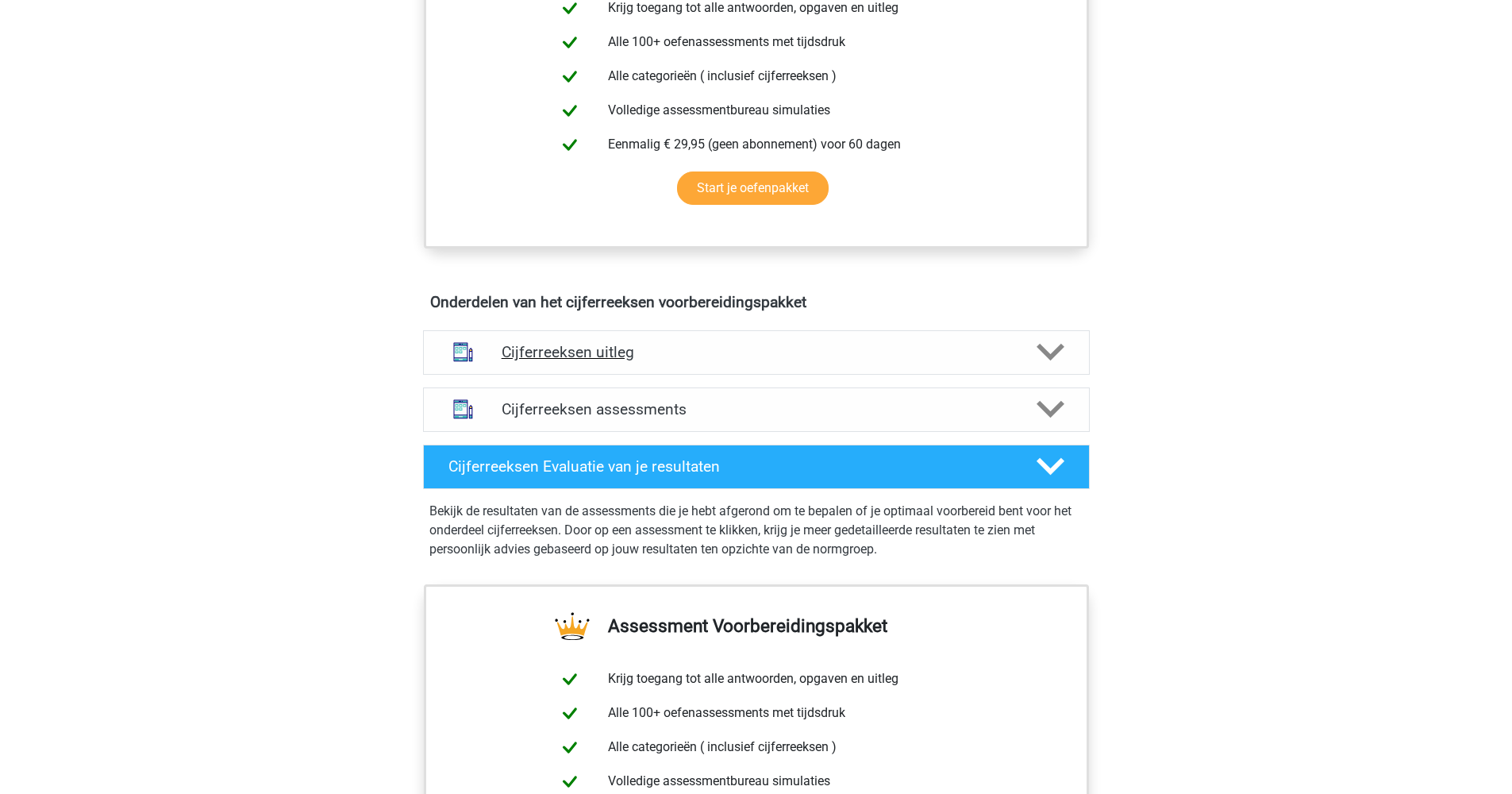
click at [719, 375] on div "Cijferreeksen uitleg" at bounding box center [756, 352] width 667 height 44
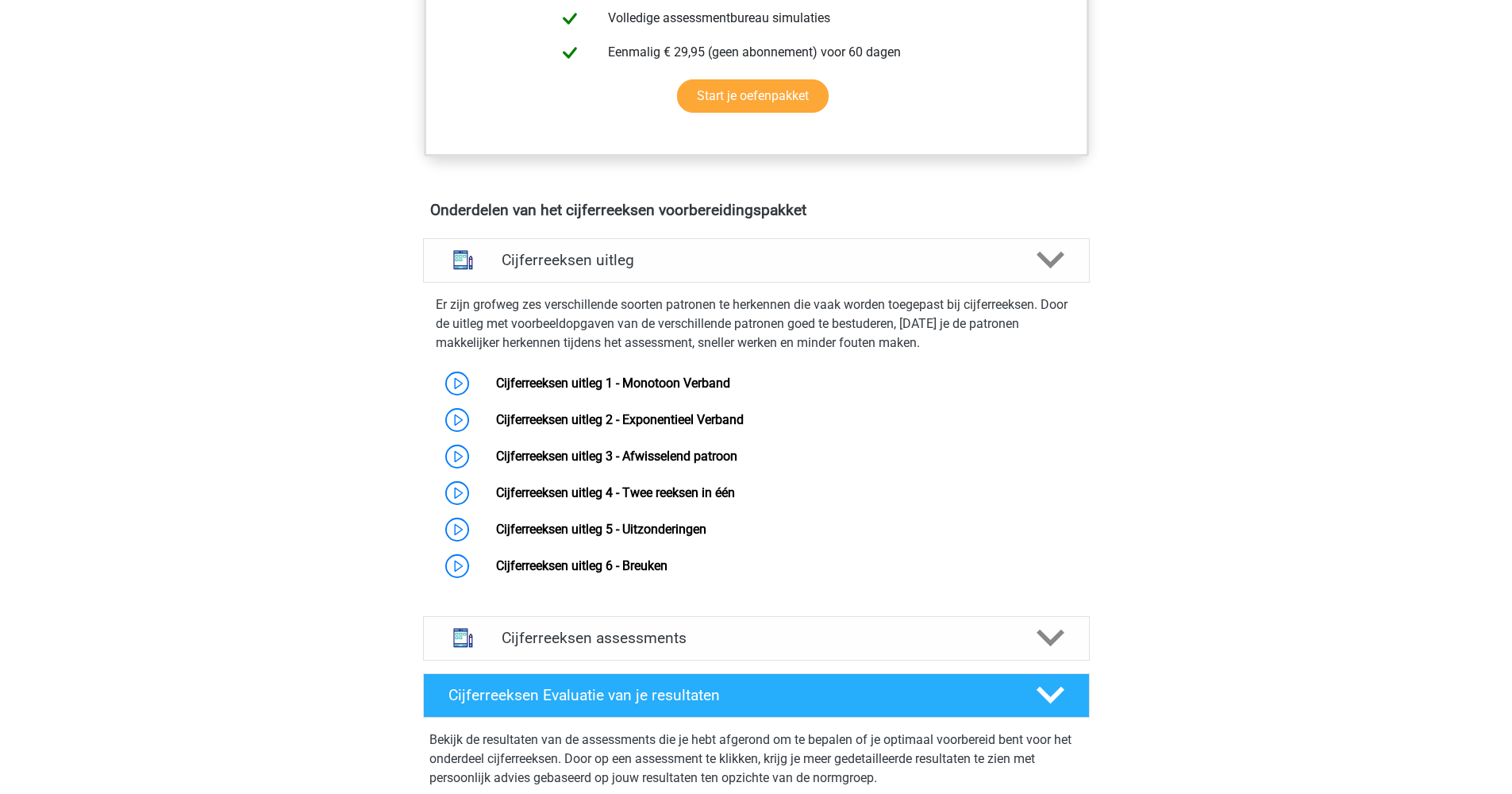
scroll to position [1130, 0]
